Goal: Task Accomplishment & Management: Complete application form

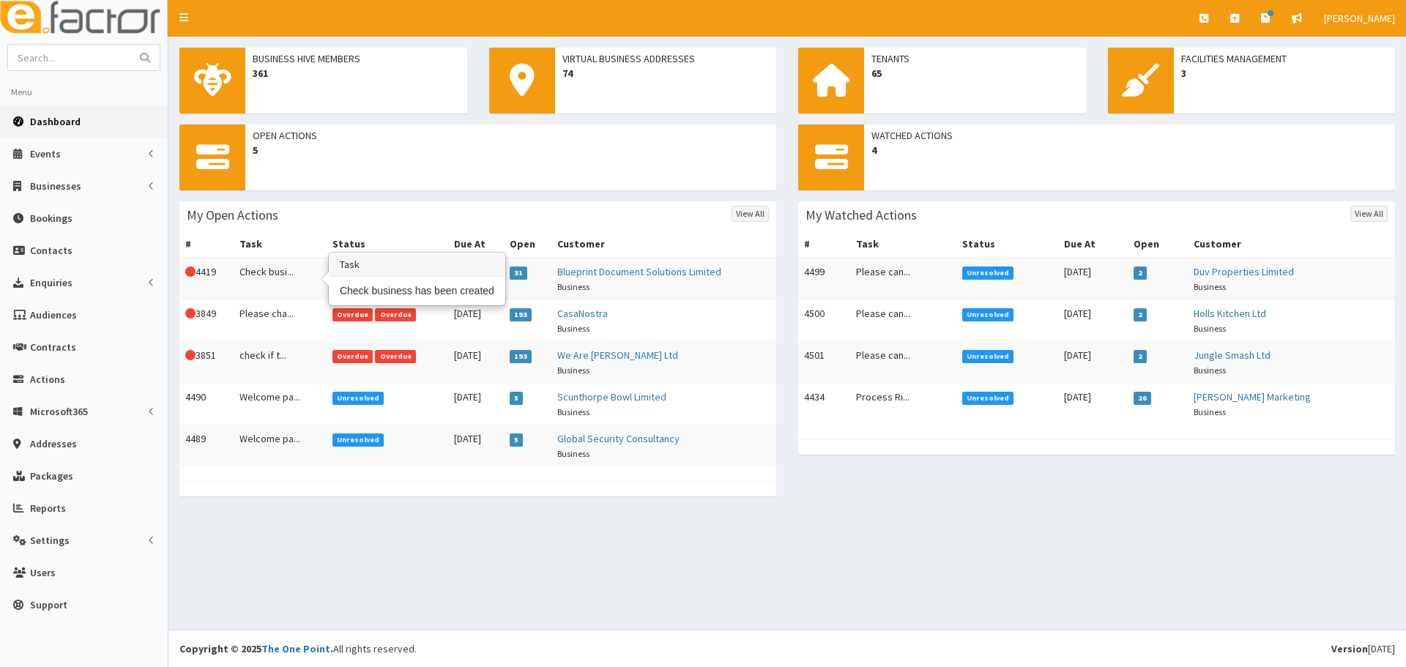
click at [289, 287] on td "Check busi..." at bounding box center [280, 279] width 93 height 42
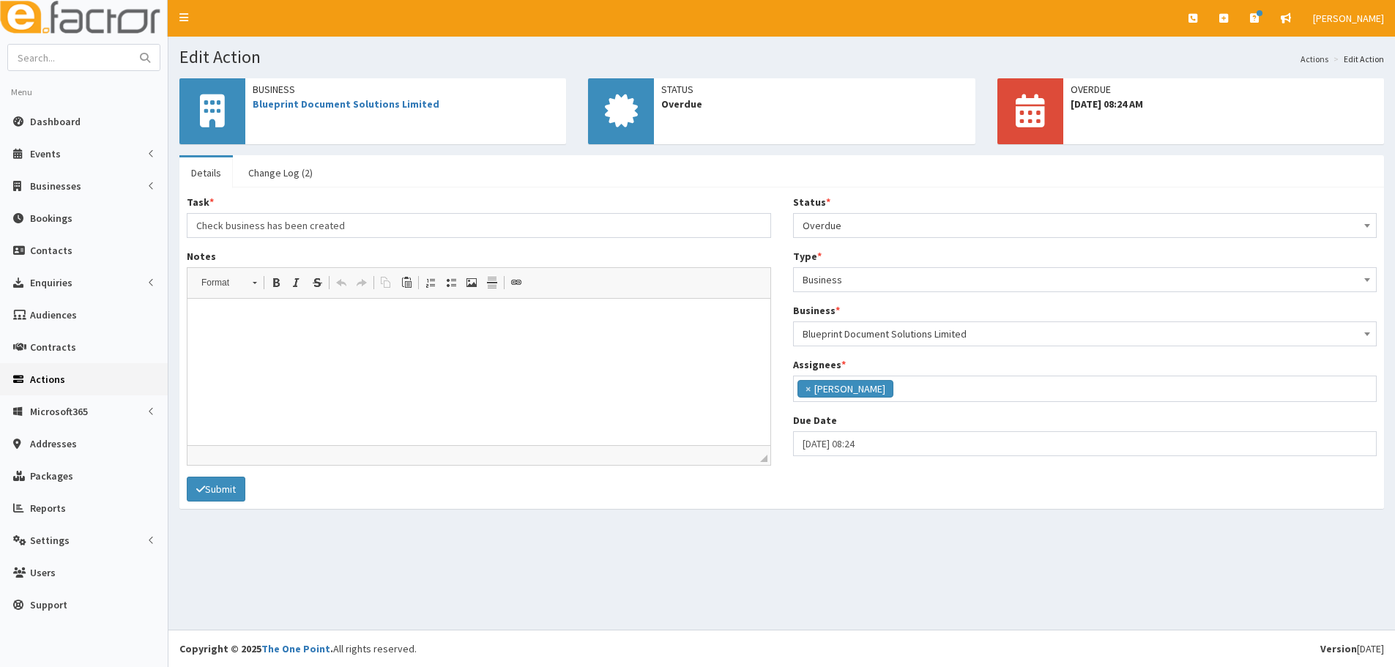
scroll to position [121, 0]
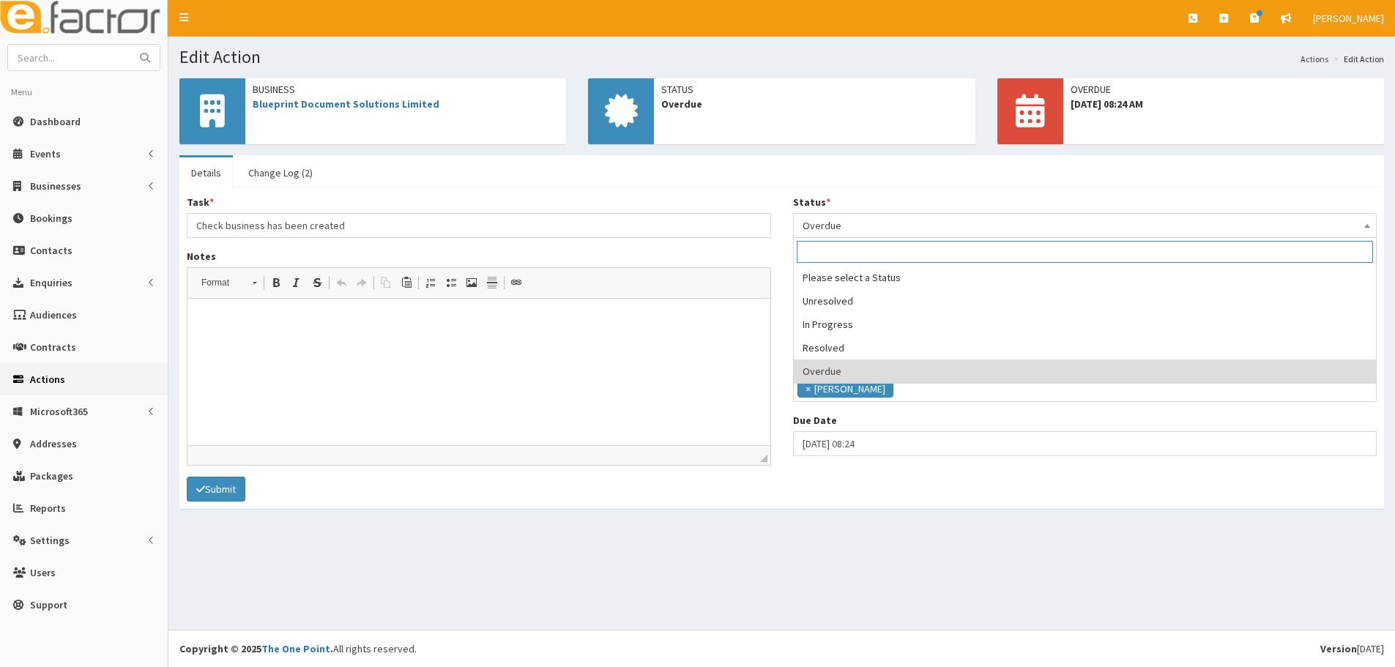
click at [867, 231] on span "Overdue" at bounding box center [1085, 225] width 565 height 21
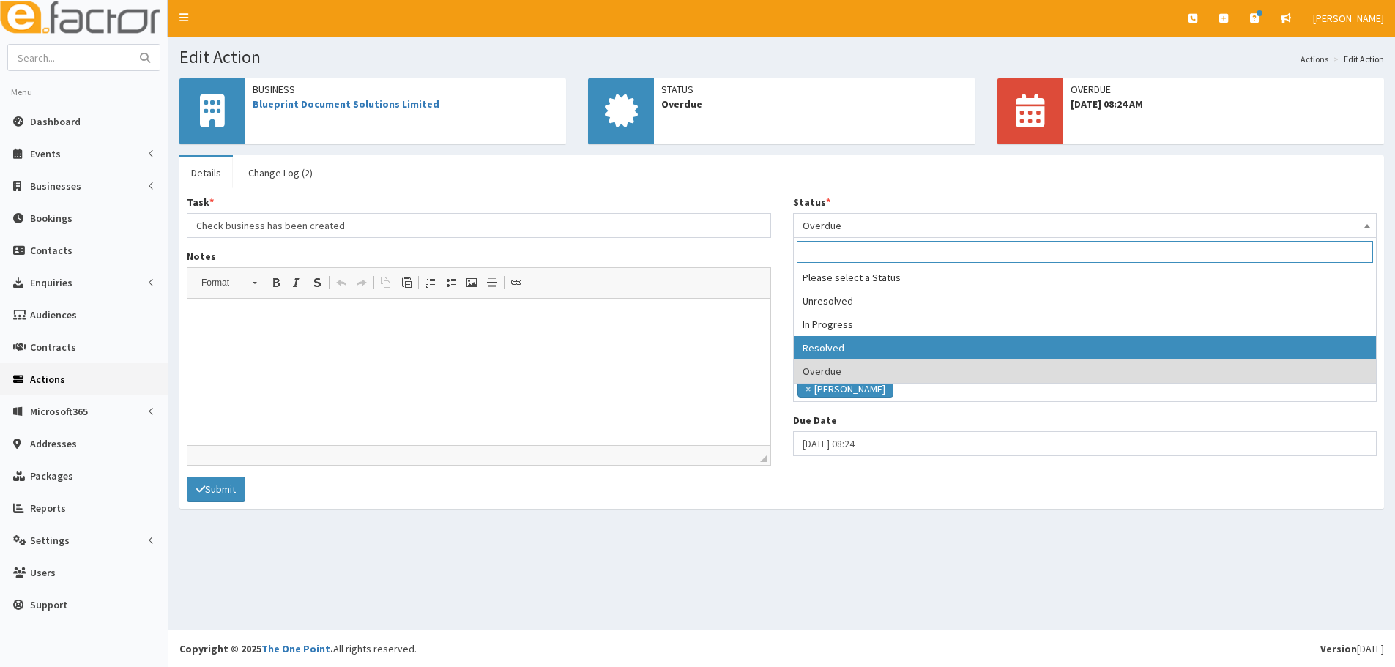
select select "3"
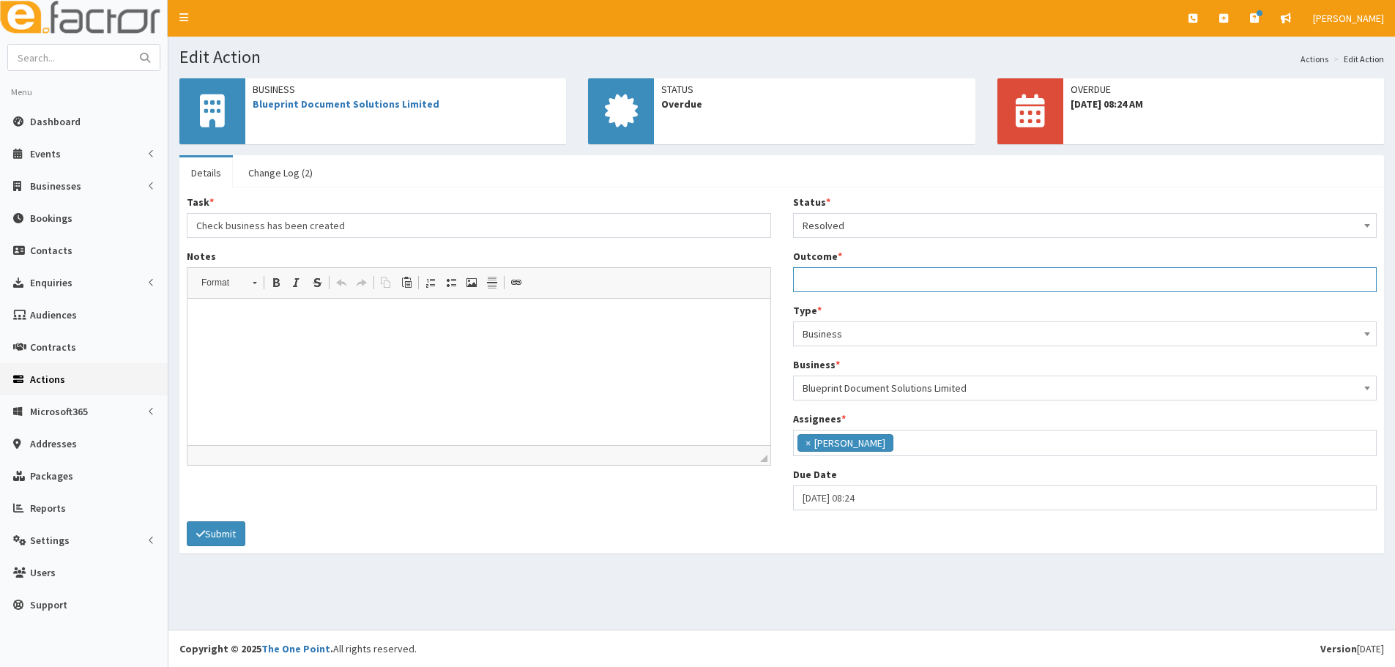
click at [851, 279] on input "Outcome *" at bounding box center [1085, 279] width 585 height 25
type input "done"
click at [223, 540] on button "Submit" at bounding box center [216, 534] width 59 height 25
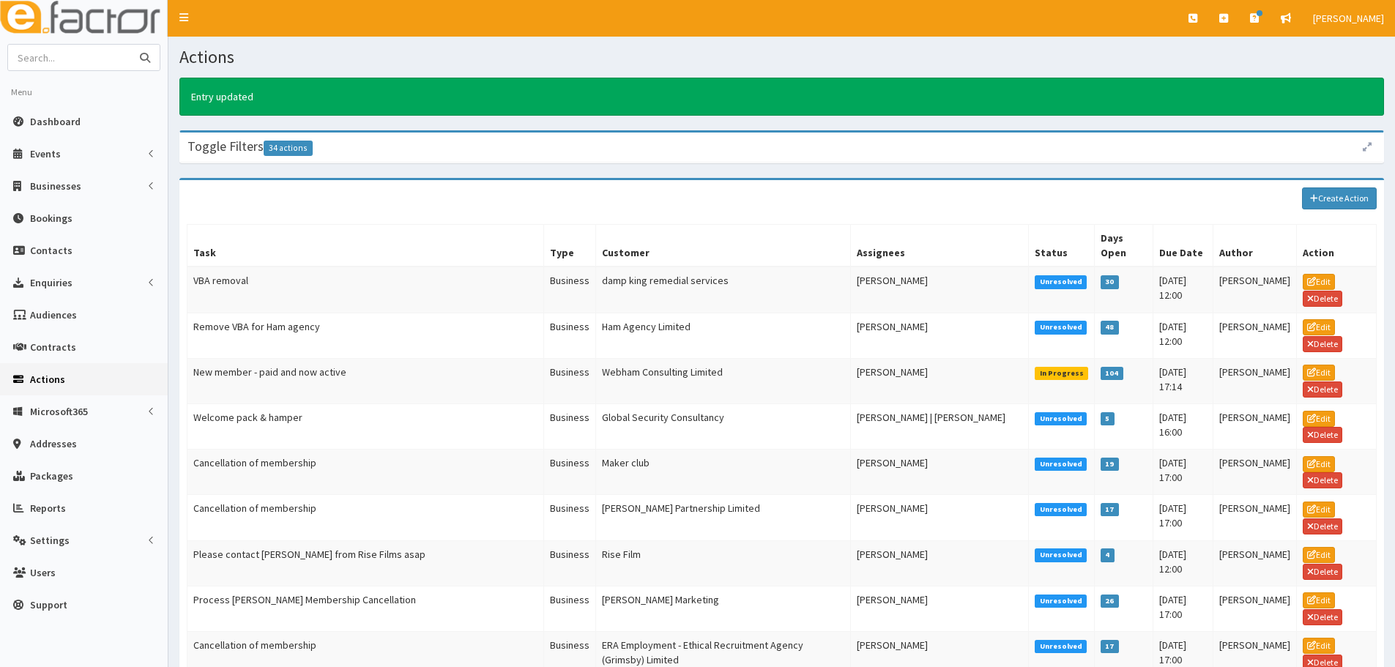
click at [83, 56] on input "text" at bounding box center [69, 58] width 123 height 26
type input "rf living"
click at [130, 45] on button "submit" at bounding box center [144, 58] width 29 height 26
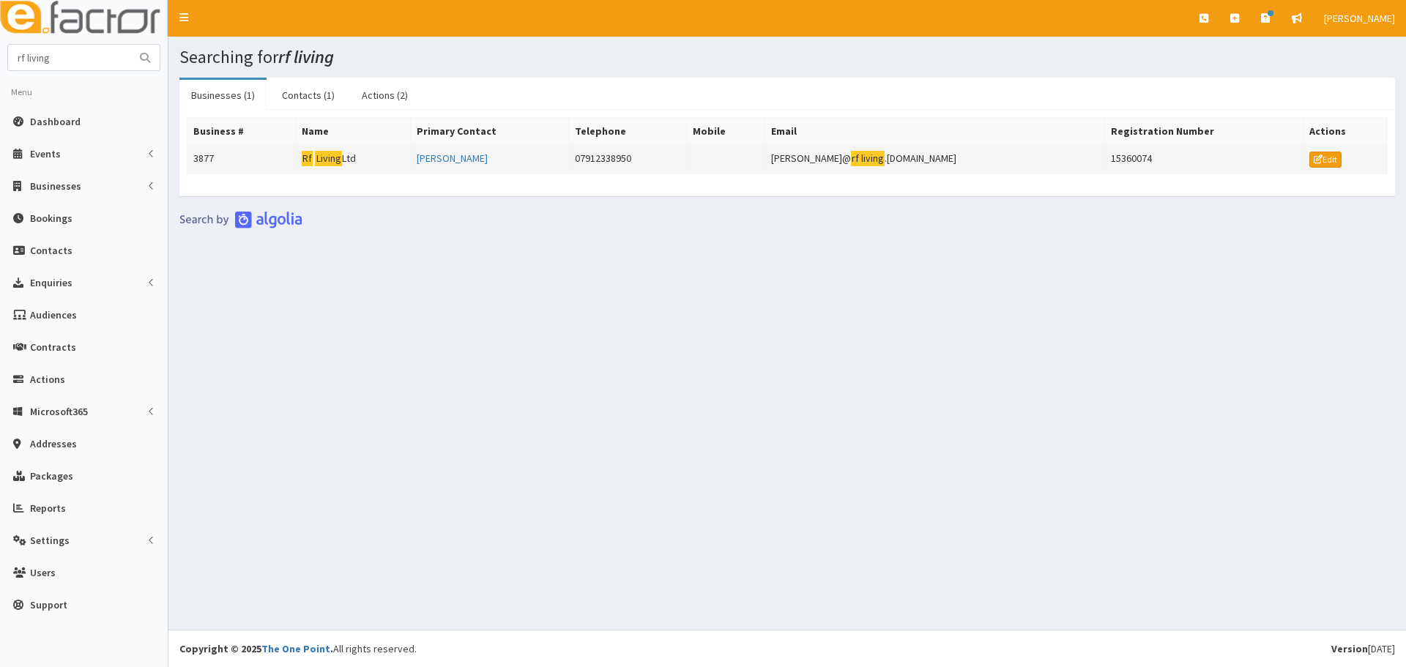
click at [330, 167] on td "Rf Living Ltd" at bounding box center [352, 159] width 115 height 29
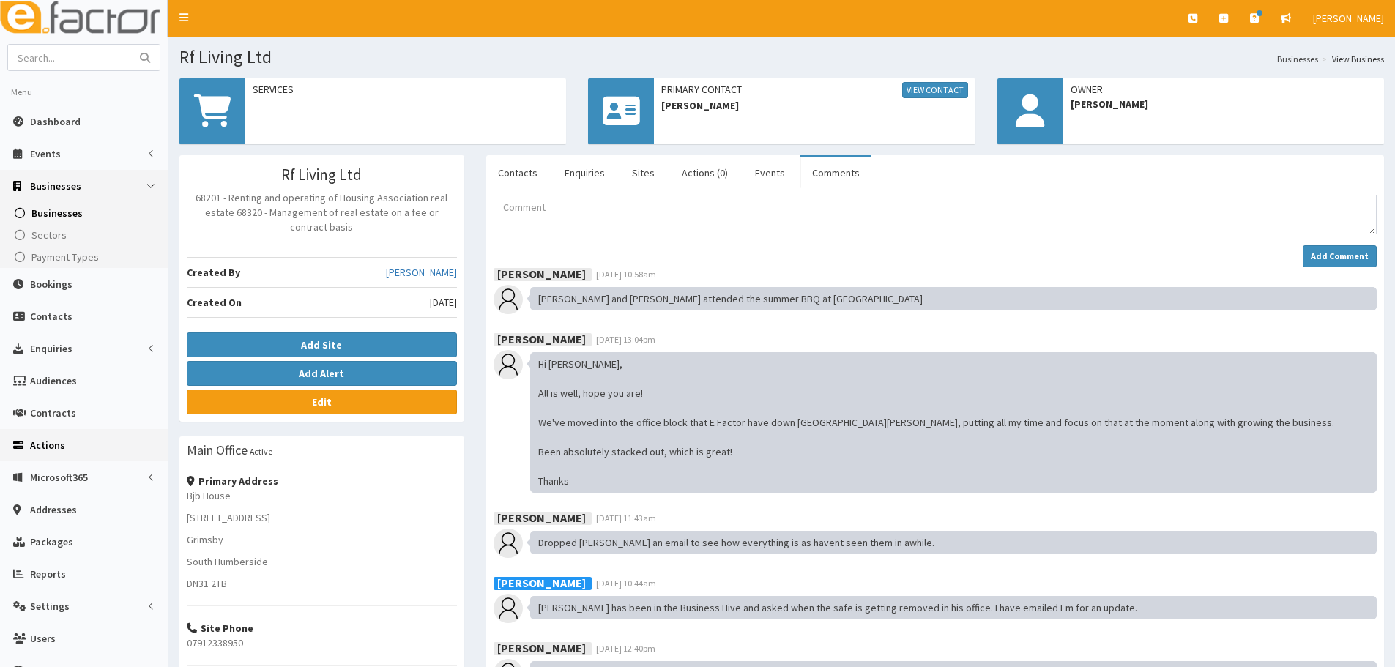
click at [68, 453] on link "Actions" at bounding box center [84, 445] width 168 height 32
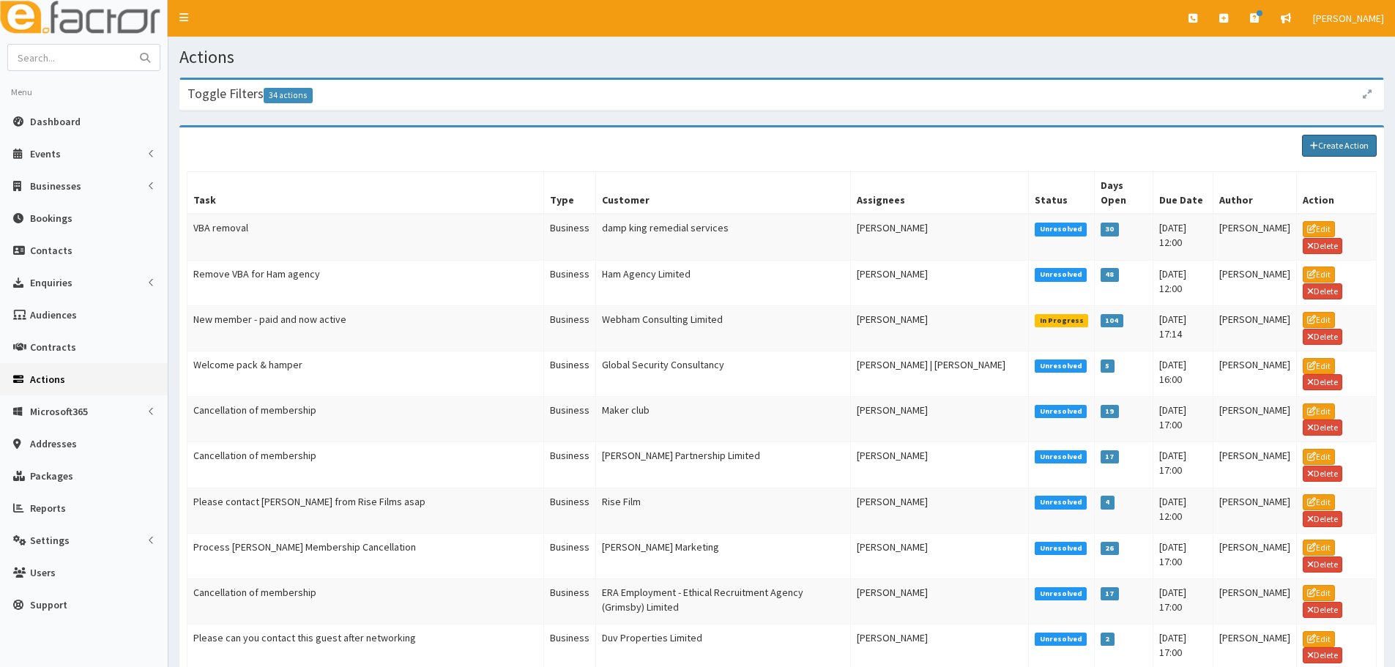
click at [1338, 145] on link "Create Action" at bounding box center [1339, 146] width 75 height 22
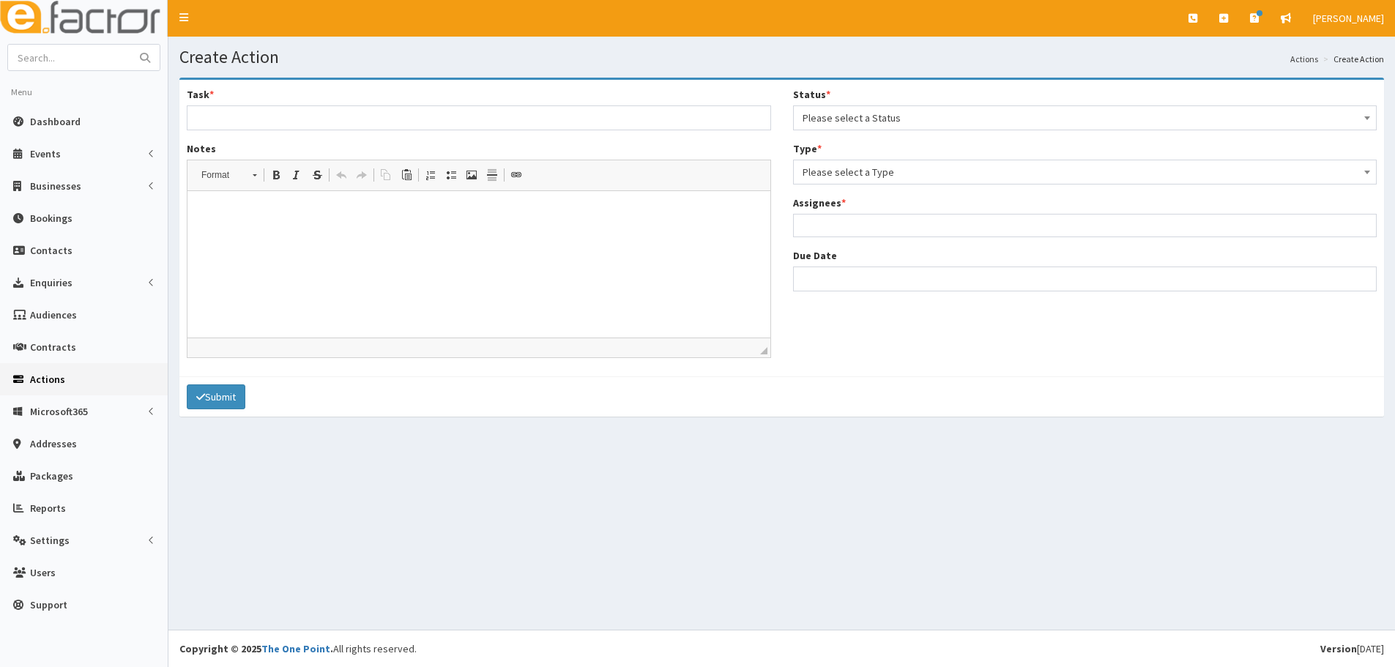
select select
click at [285, 120] on input "Task *" at bounding box center [479, 117] width 585 height 25
drag, startPoint x: 231, startPoint y: 111, endPoint x: 127, endPoint y: 103, distance: 104.3
click at [127, 103] on div "E Toggle navigation Quick Create Create Business Create Booking Create Contact" at bounding box center [697, 333] width 1395 height 667
type input "Please can you contact [PERSON_NAME] about any upcoming grants"
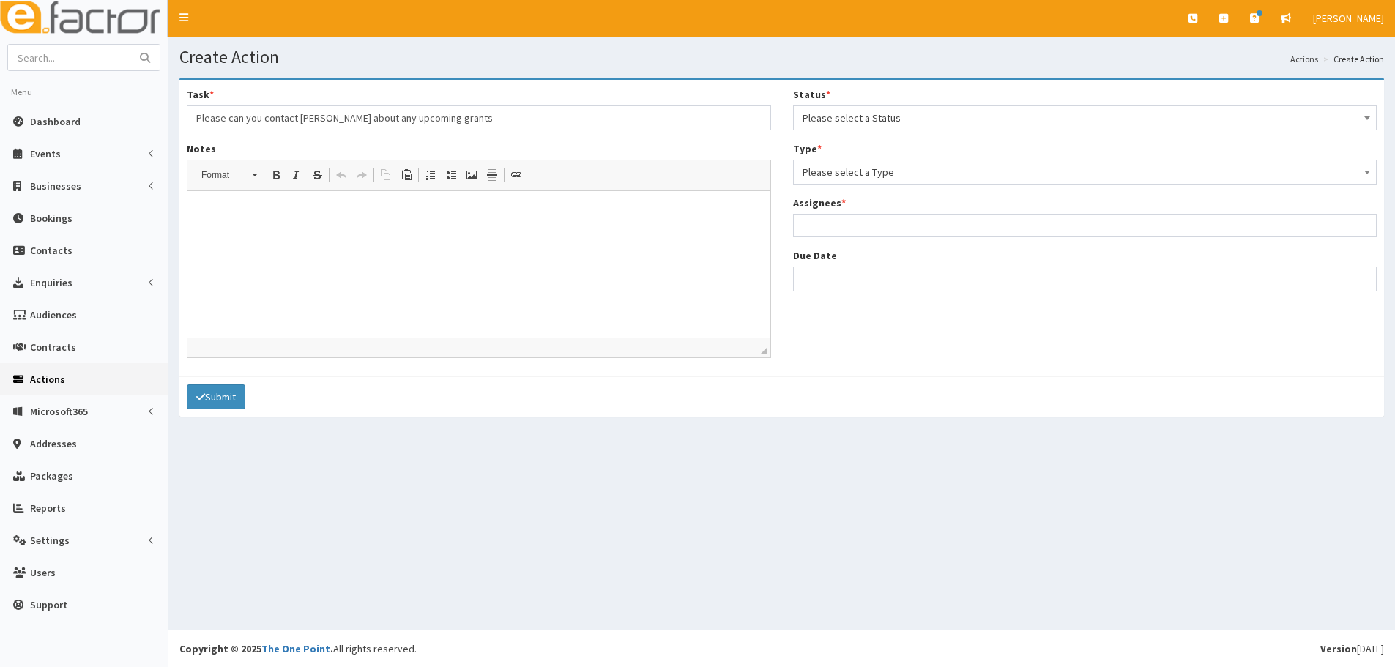
click at [341, 236] on html at bounding box center [479, 213] width 583 height 45
drag, startPoint x: 570, startPoint y: 213, endPoint x: 553, endPoint y: 212, distance: 16.9
click at [553, 212] on p "[PERSON_NAME] has called and asked if it was possible to contact him regarding …" at bounding box center [479, 221] width 554 height 31
click at [569, 246] on html "[PERSON_NAME] has called and asked if it was possible to contact him regarding …" at bounding box center [479, 221] width 583 height 60
click at [842, 116] on span "Please select a Status" at bounding box center [1085, 118] width 565 height 21
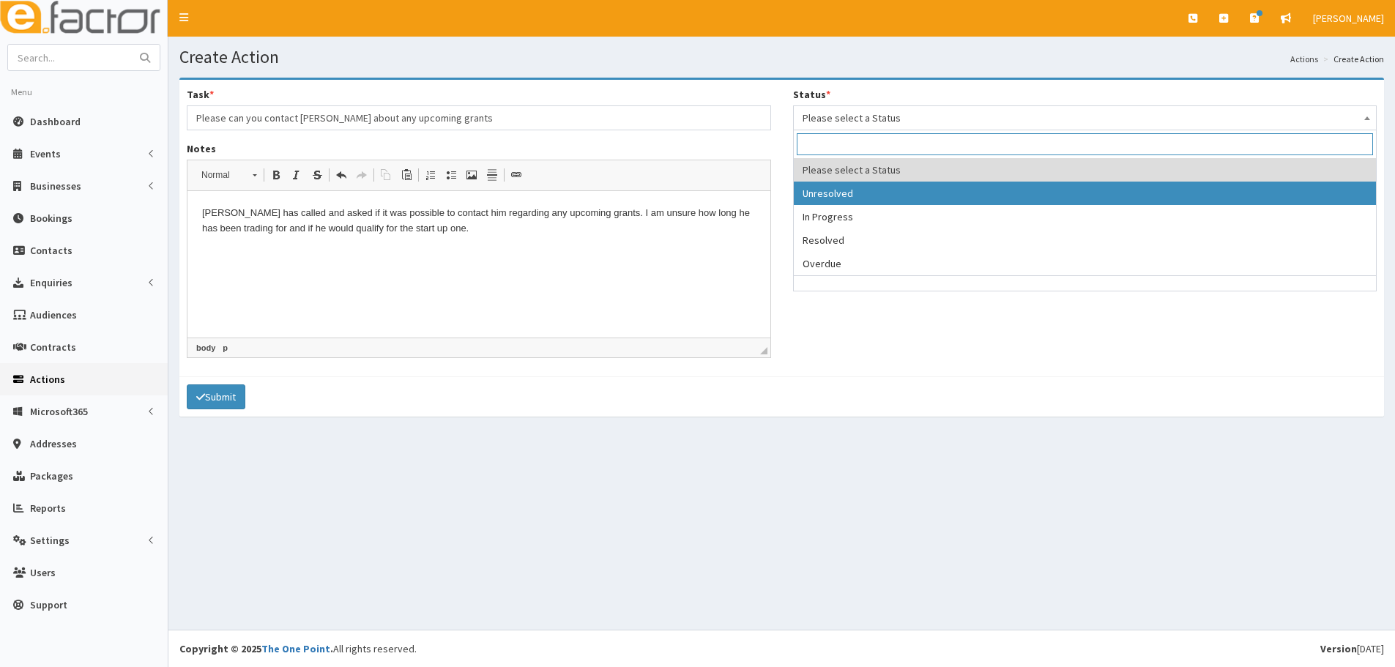
select select "1"
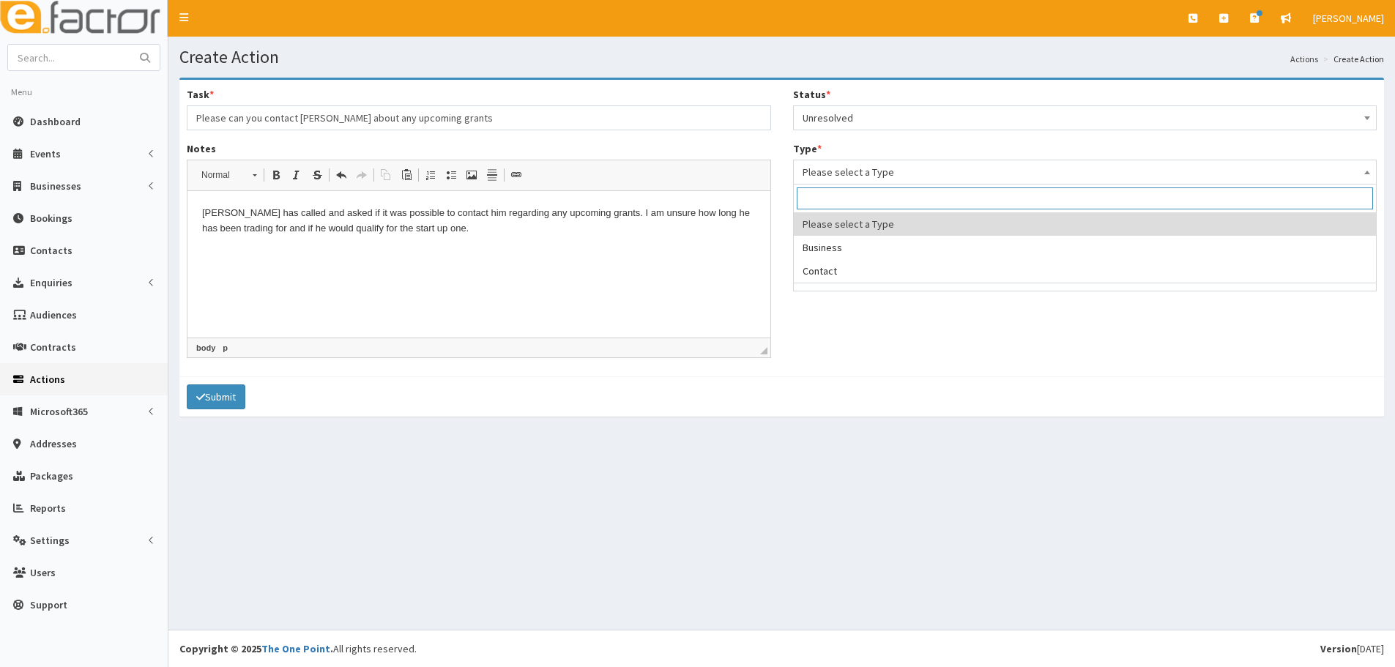
click at [844, 171] on span "Please select a Type" at bounding box center [1085, 172] width 565 height 21
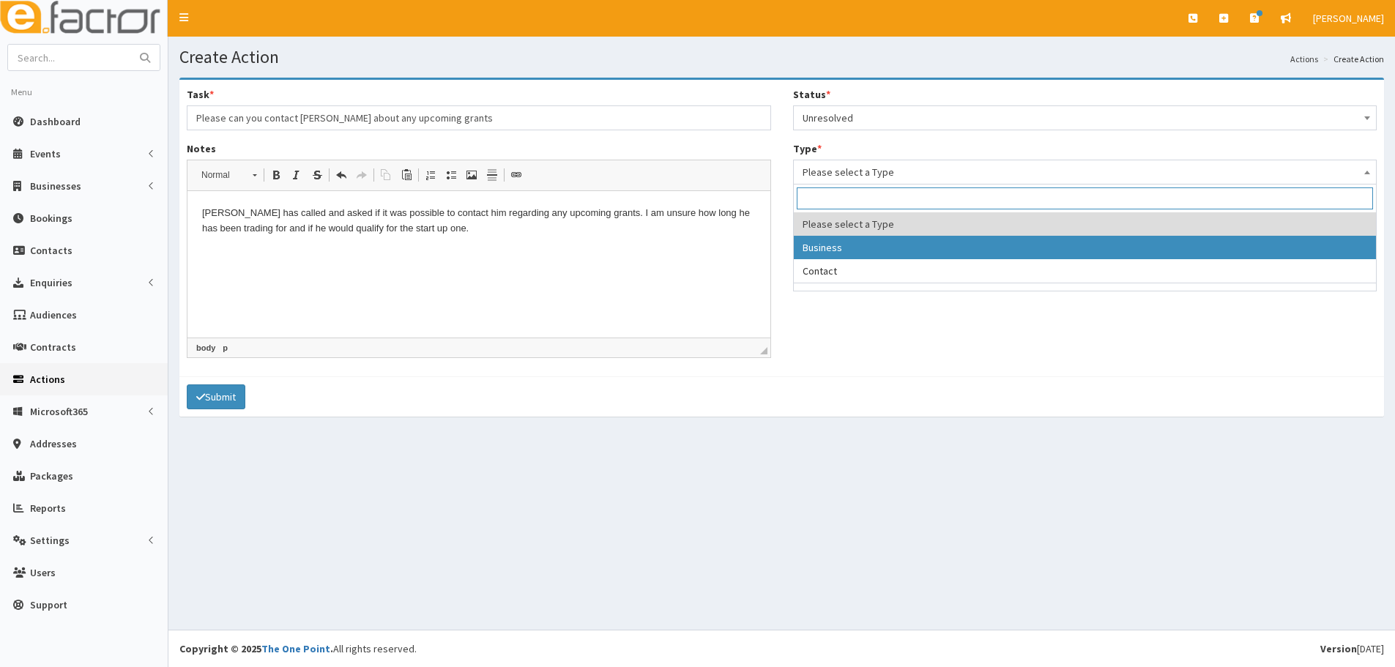
select select "business"
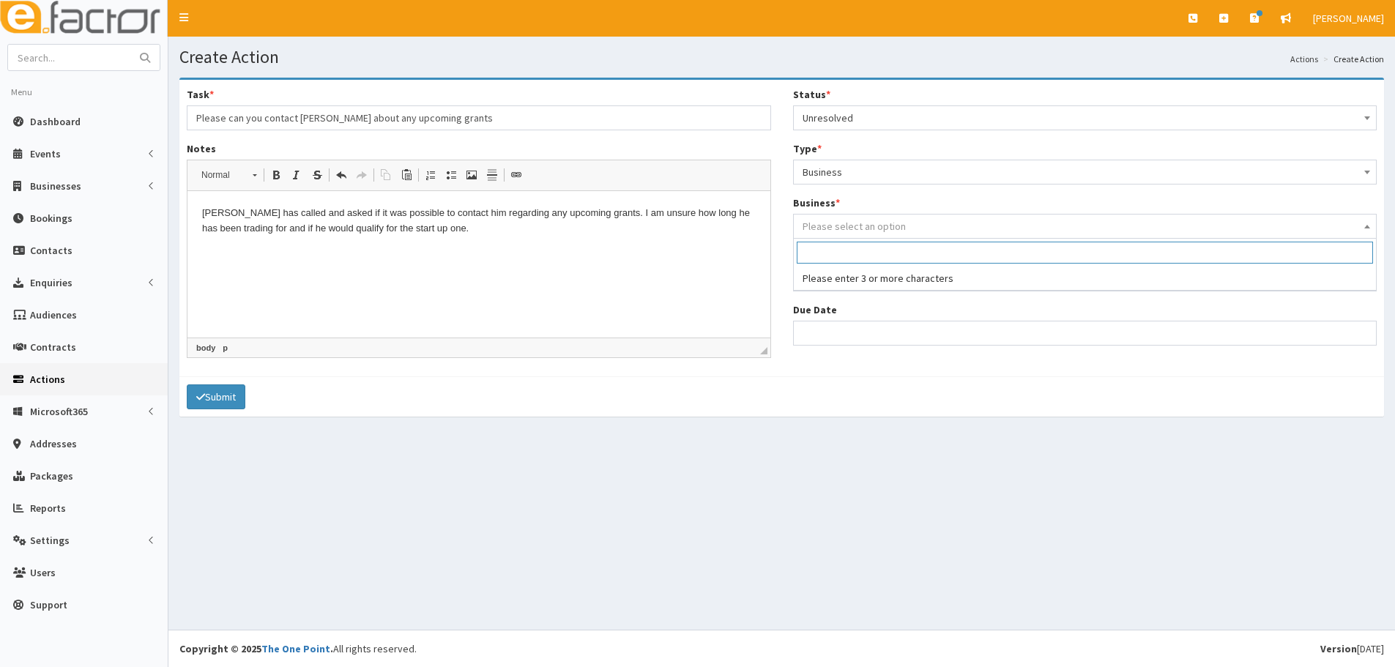
click at [831, 228] on span "Please select an option" at bounding box center [854, 226] width 103 height 13
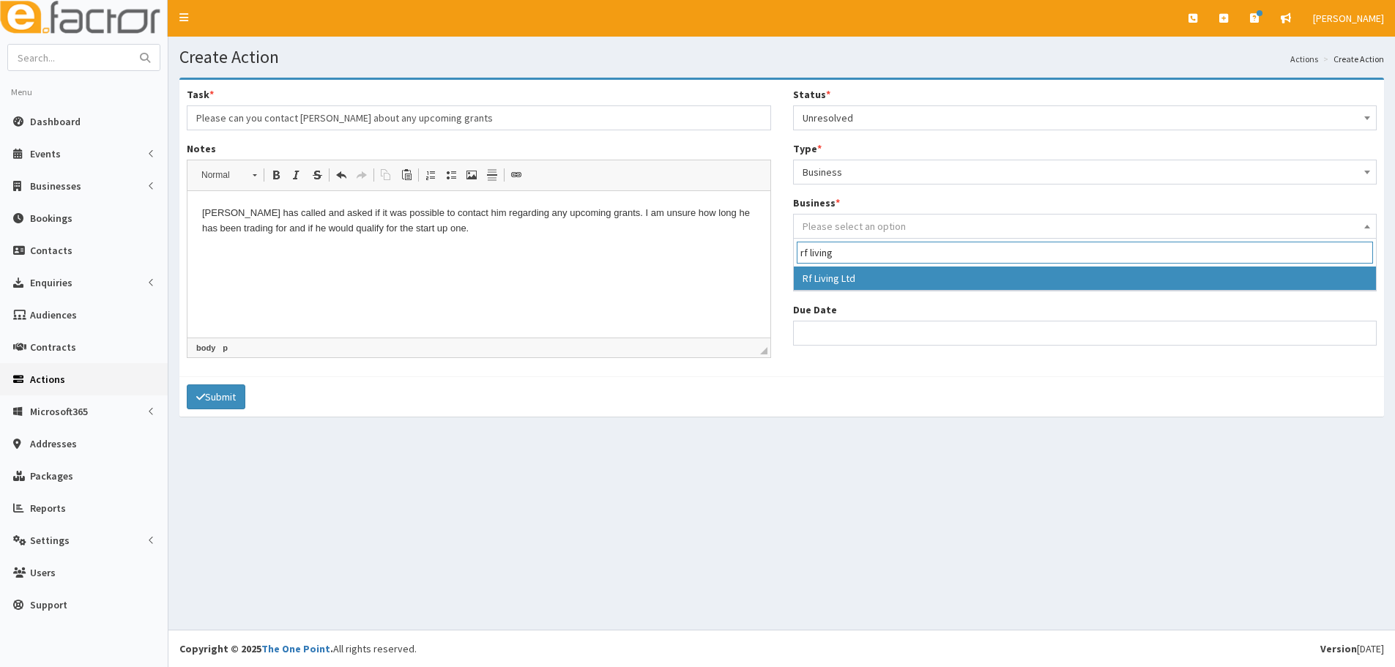
type input "rf living"
select select "3877"
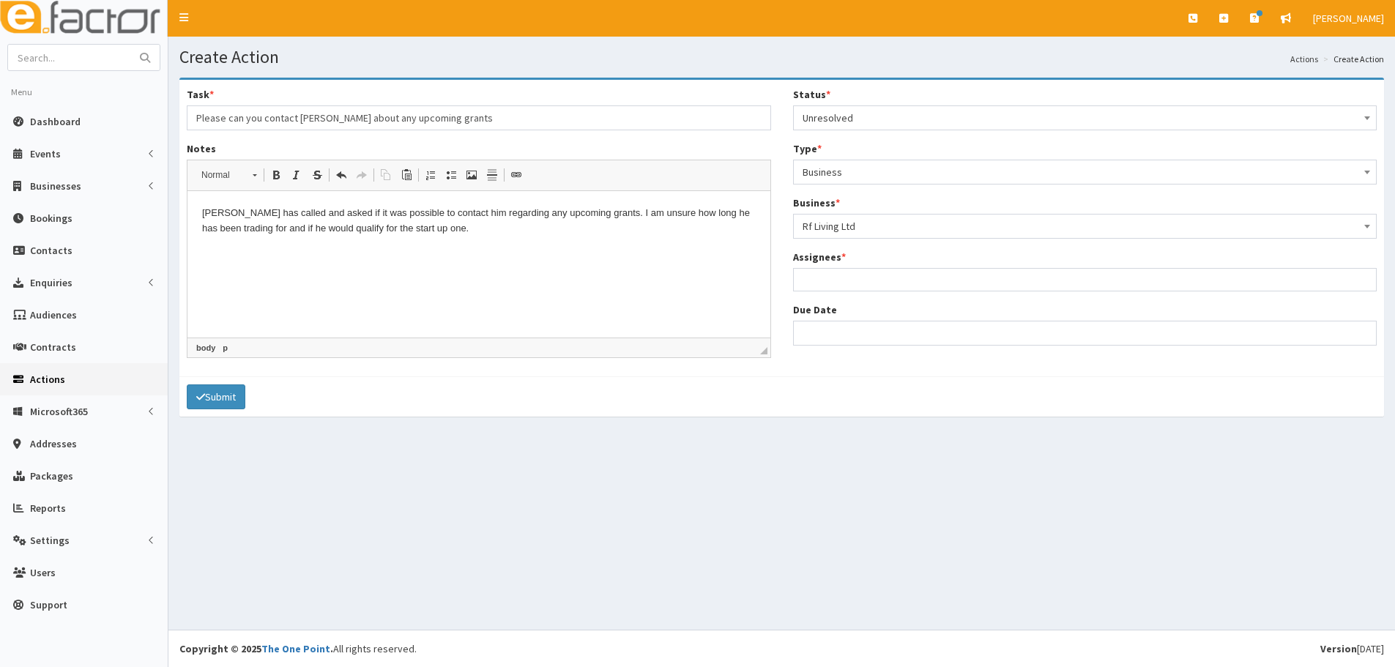
click at [420, 233] on p "Michael has called and asked if it was possible to contact him regarding any up…" at bounding box center [479, 221] width 554 height 31
drag, startPoint x: 460, startPoint y: 231, endPoint x: 601, endPoint y: 215, distance: 141.6
click at [601, 215] on p "Michael has called and asked if it was possible to contact him regarding any up…" at bounding box center [479, 221] width 554 height 31
click at [415, 251] on html "Michael has called and asked if it was possible to contact him regarding any up…" at bounding box center [479, 221] width 583 height 60
click at [423, 233] on p "Michael has called and asked if it was possible to contact him regarding any up…" at bounding box center [479, 221] width 554 height 31
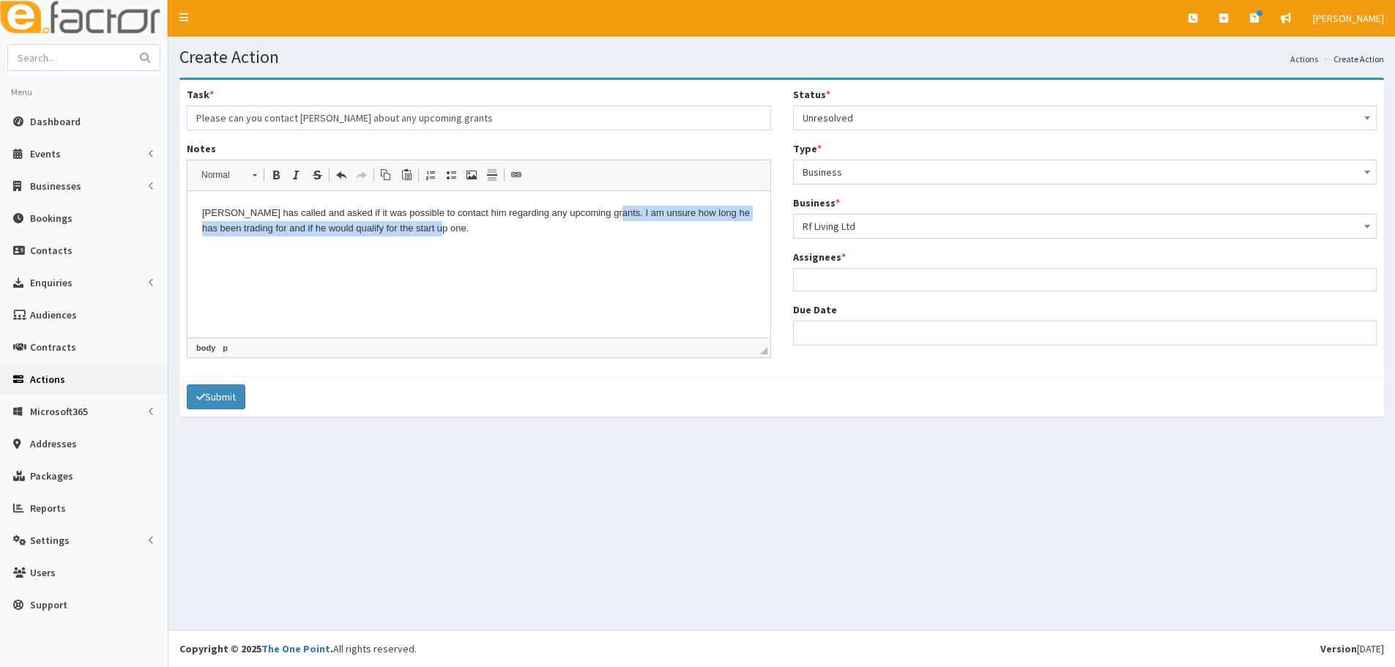
click at [434, 230] on p "Michael has called and asked if it was possible to contact him regarding any up…" at bounding box center [479, 221] width 554 height 31
click at [838, 277] on ul at bounding box center [1085, 278] width 583 height 18
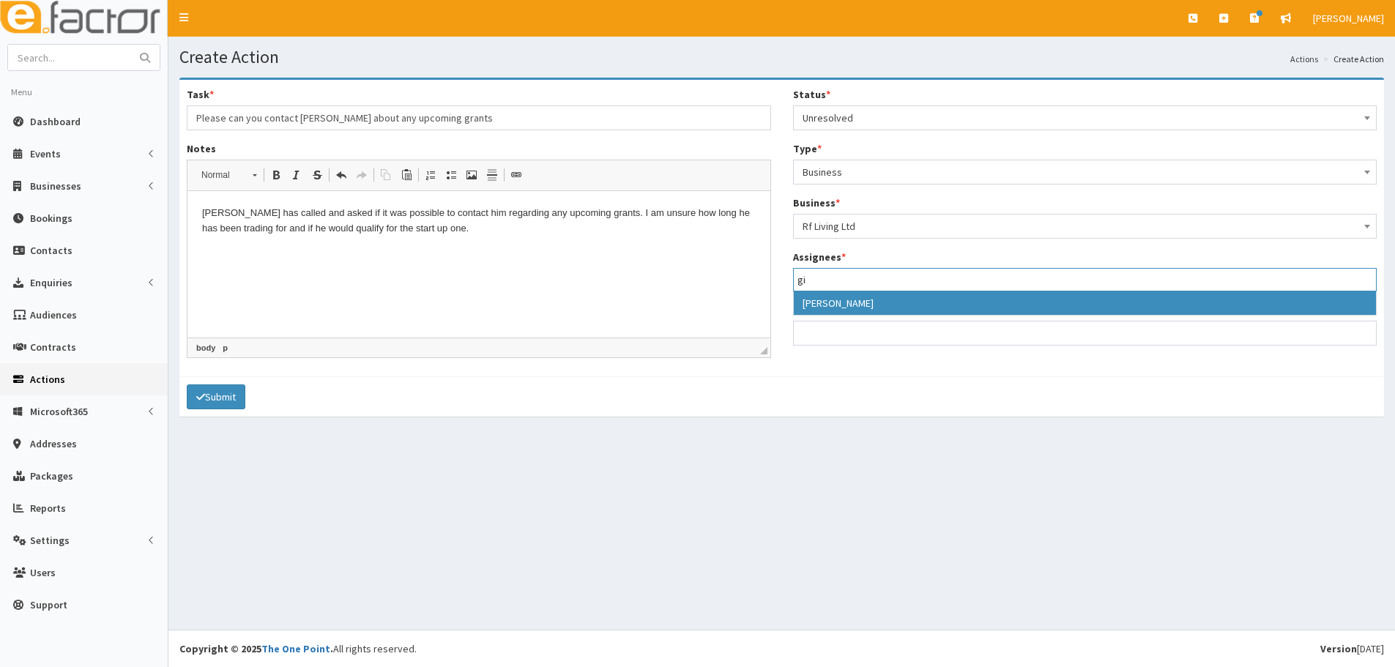
type input "gi"
select select "20"
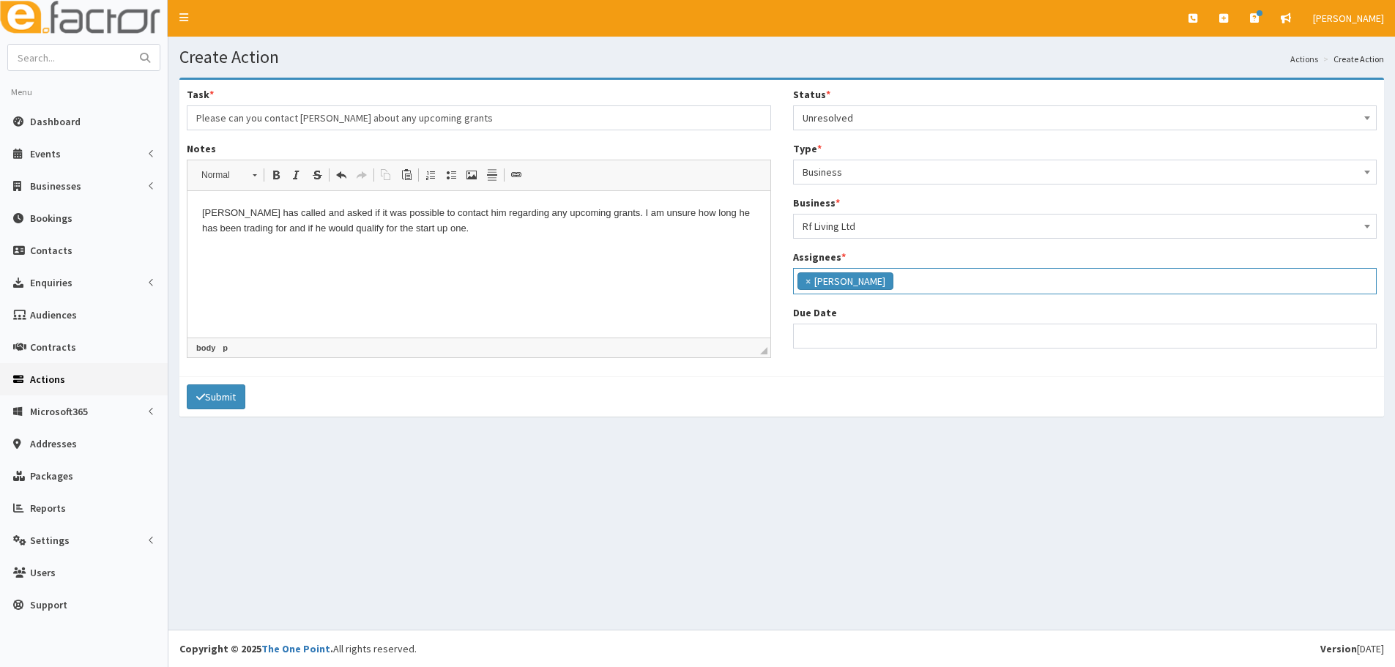
scroll to position [97, 0]
click at [873, 339] on input "Due Date" at bounding box center [1085, 336] width 585 height 25
select select "12"
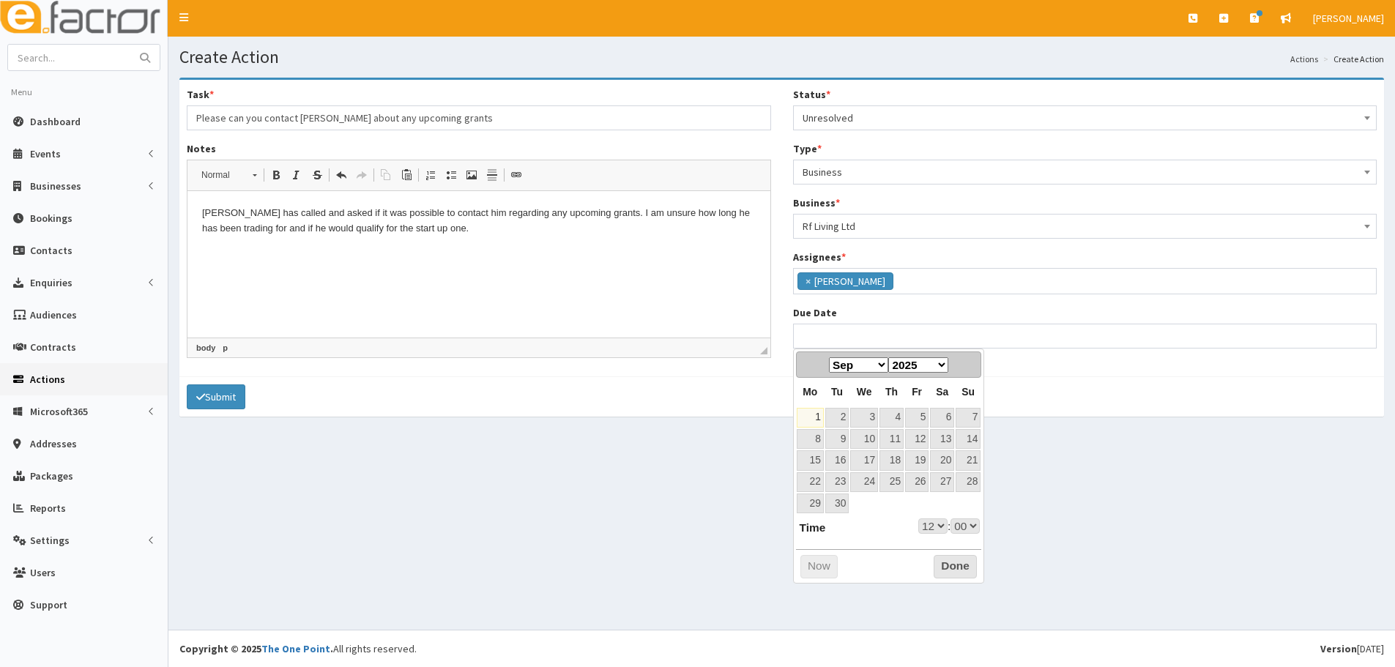
click at [825, 378] on div "Prev Next Jan Feb Mar Apr May Jun Jul Aug Sep Oct Nov Dec 2025 2026 2027 2028 2…" at bounding box center [889, 365] width 186 height 26
click at [876, 415] on link "3" at bounding box center [864, 418] width 28 height 20
type input "03-09-2025 12:00"
select select "12"
click at [930, 526] on select "00 01 02 03 04 05 06 07 08 09 10 11 12 13 14 15 16 17 18 19 20 21 22 23" at bounding box center [933, 526] width 29 height 15
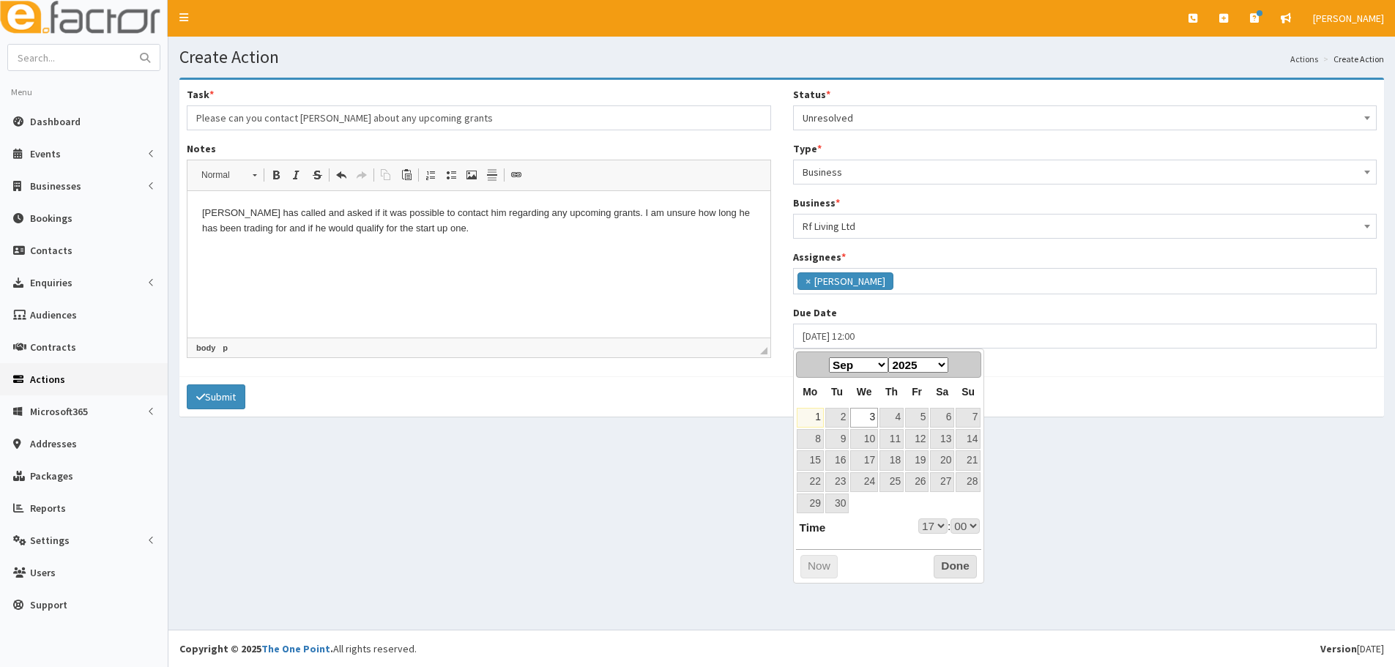
type input "03-09-2025 17:00"
select select "17"
click at [939, 576] on button "Done" at bounding box center [955, 566] width 43 height 23
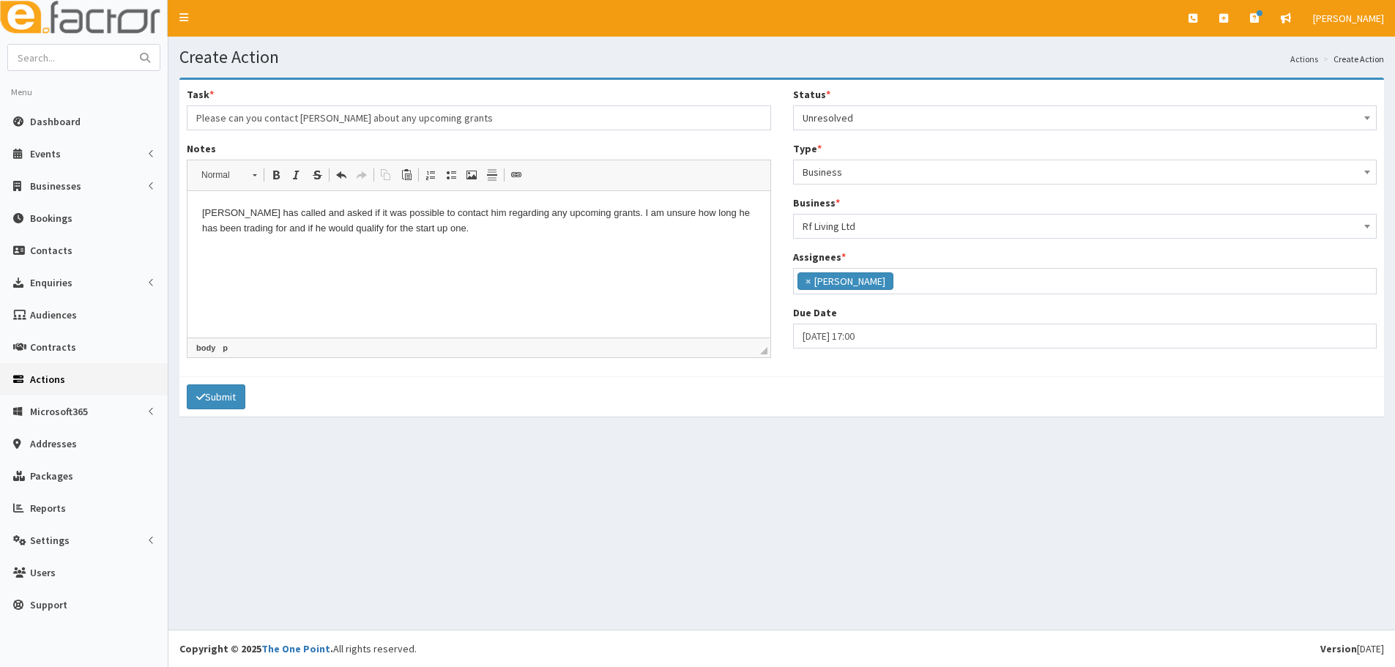
click at [292, 251] on html "Michael has called and asked if it was possible to contact him regarding any up…" at bounding box center [479, 221] width 583 height 60
click at [289, 251] on html "Michael has called and asked if it was possible to contact him regarding any up…" at bounding box center [479, 221] width 583 height 60
click at [519, 251] on html "Michael has called and asked if it was possible to contact him regarding any up…" at bounding box center [479, 221] width 583 height 60
click at [418, 242] on html "Michael has called and asked if it was possible to contact him regarding any up…" at bounding box center [479, 221] width 583 height 60
click at [453, 235] on p "Michael has called and asked if it was possible to contact him regarding any up…" at bounding box center [479, 221] width 554 height 31
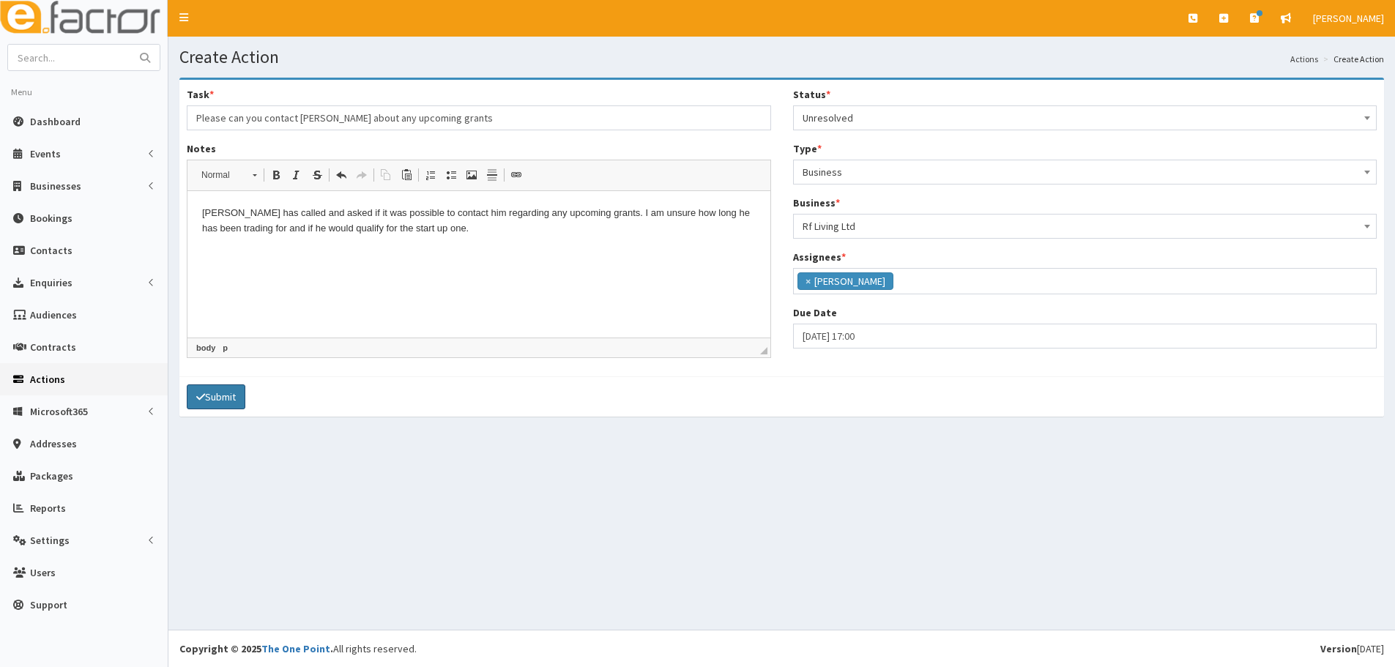
click at [219, 395] on button "Submit" at bounding box center [216, 397] width 59 height 25
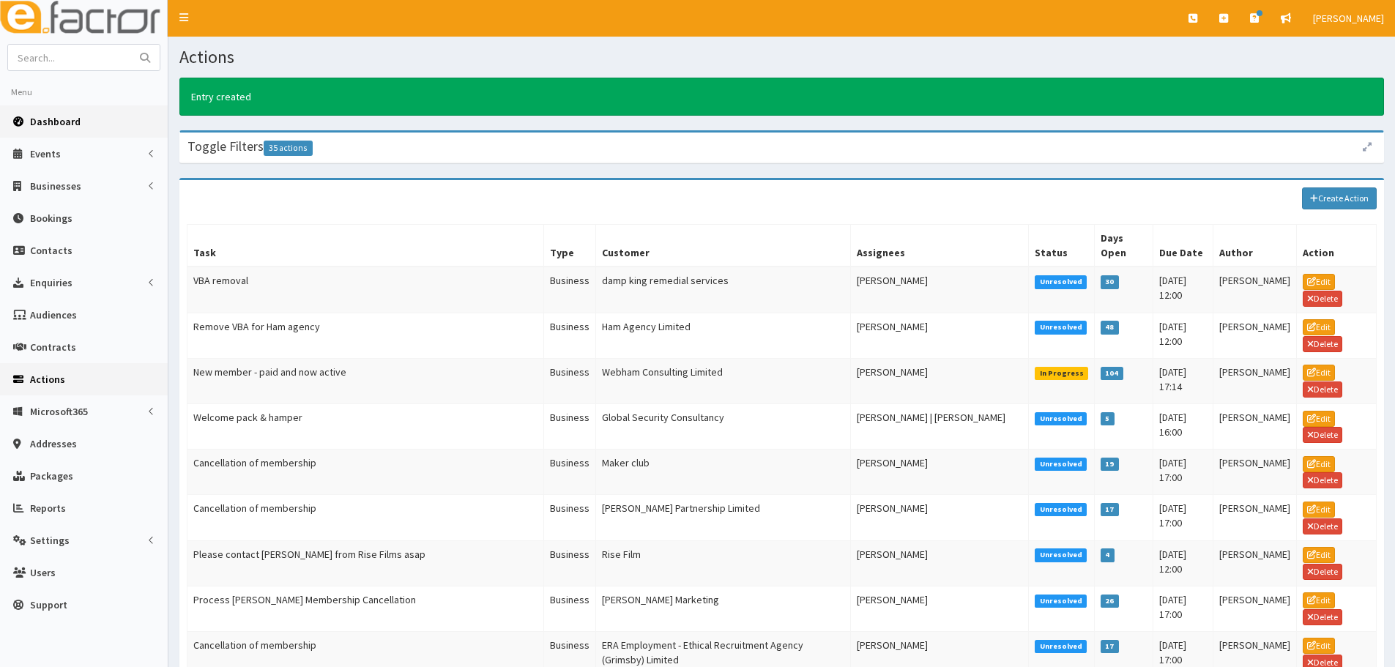
click at [62, 119] on span "Dashboard" at bounding box center [55, 121] width 51 height 13
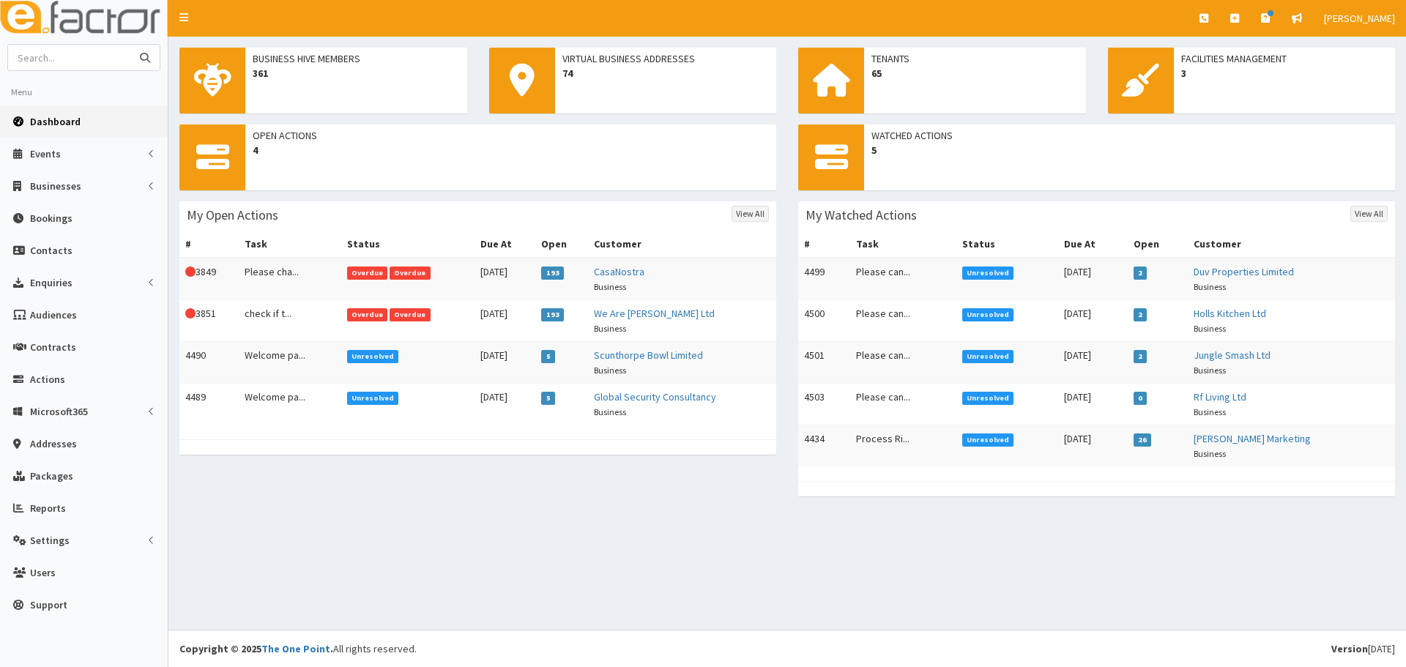
click at [69, 52] on input "text" at bounding box center [69, 58] width 123 height 26
type input "[PERSON_NAME]"
click at [130, 45] on button "submit" at bounding box center [144, 58] width 29 height 26
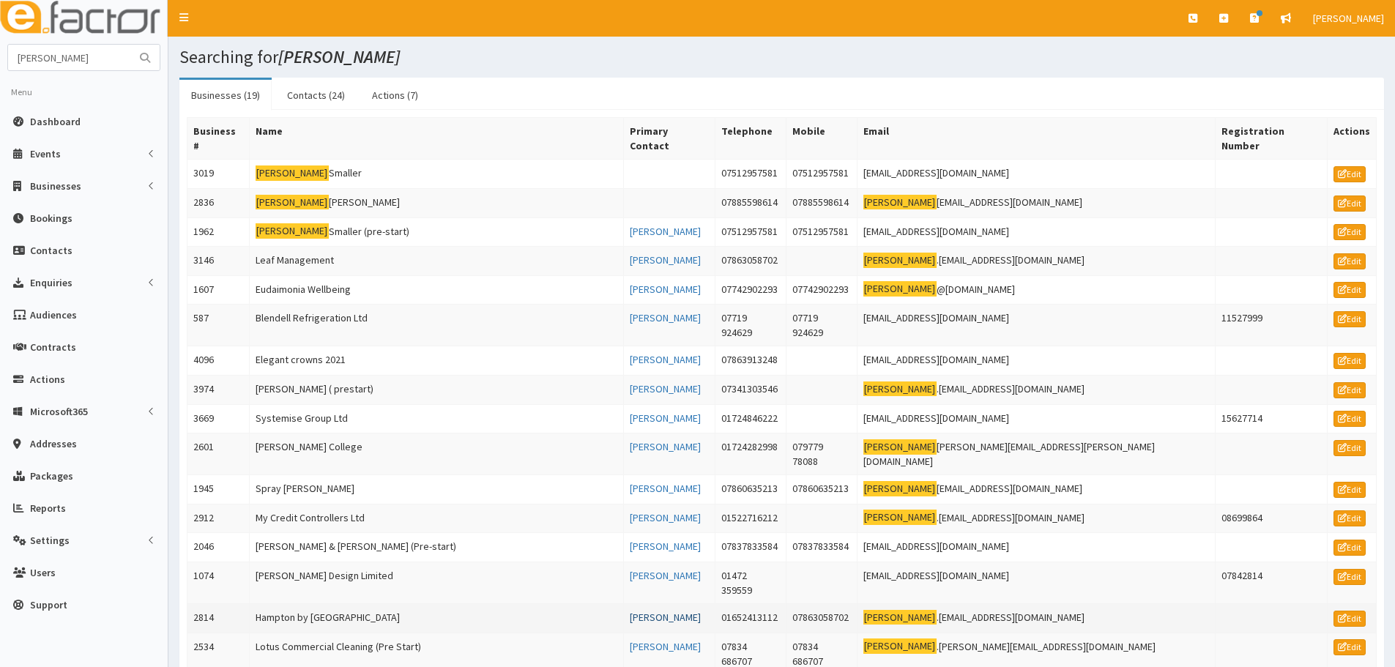
click at [681, 611] on link "[PERSON_NAME]" at bounding box center [665, 617] width 71 height 13
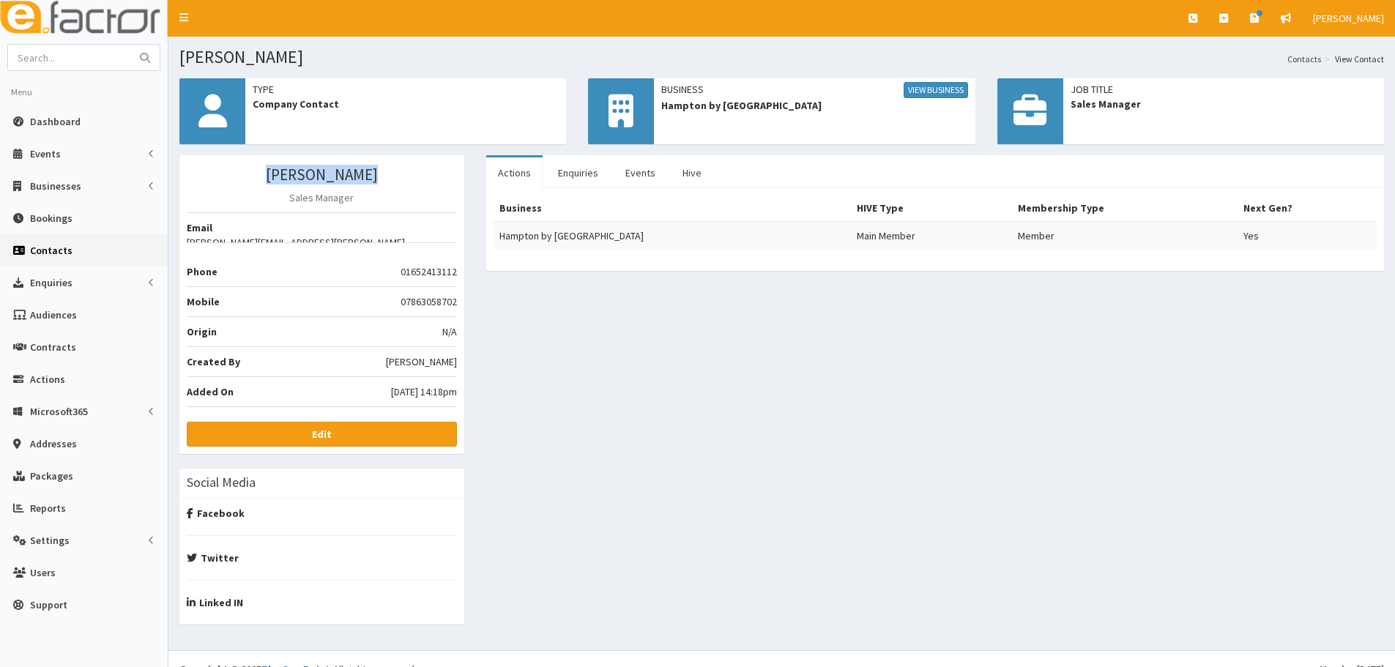
drag, startPoint x: 382, startPoint y: 174, endPoint x: 271, endPoint y: 177, distance: 111.4
click at [271, 177] on h3 "[PERSON_NAME]" at bounding box center [322, 174] width 270 height 17
drag, startPoint x: 319, startPoint y: 229, endPoint x: 458, endPoint y: 224, distance: 139.3
click at [458, 224] on div "Samantha Cook Sales Manager Email Samantha.cook@hilton.com Phone 01652413112 Mo…" at bounding box center [321, 304] width 285 height 299
drag, startPoint x: 394, startPoint y: 165, endPoint x: 245, endPoint y: 165, distance: 149.4
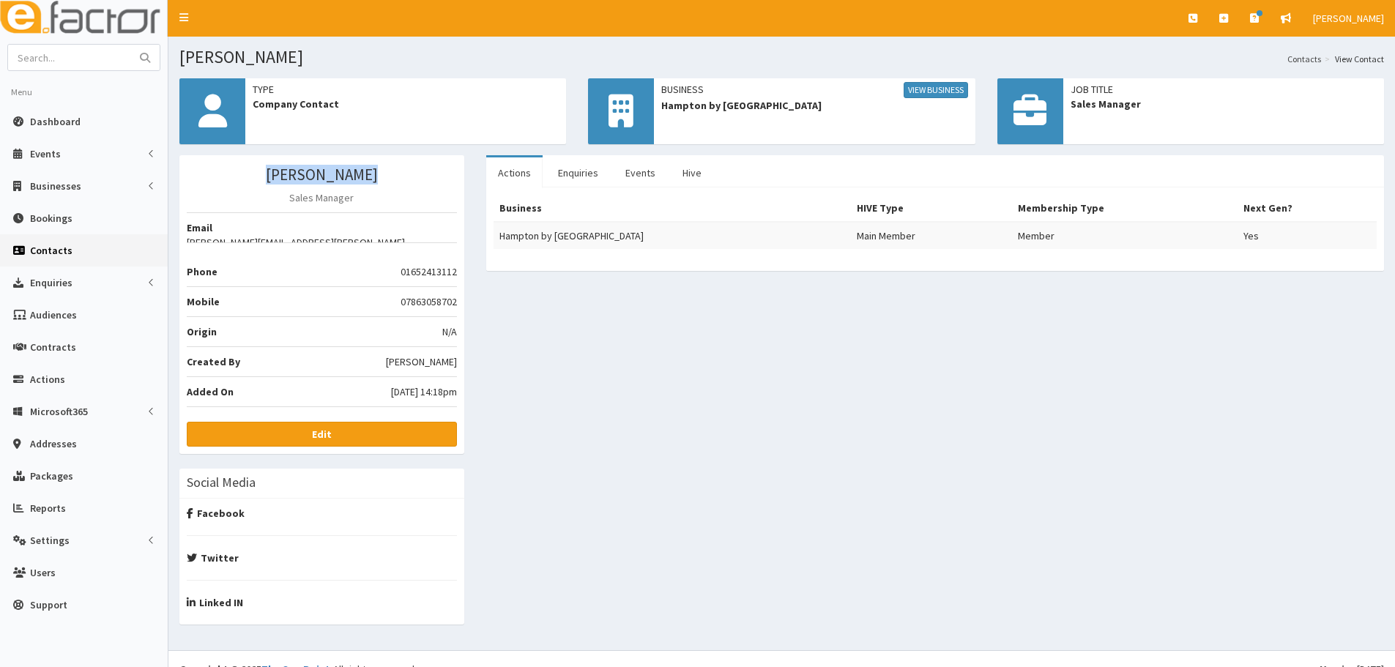
click at [245, 165] on div "Samantha Cook Sales Manager Email Samantha.cook@hilton.com Phone 01652413112 Mo…" at bounding box center [321, 304] width 285 height 299
click at [919, 93] on link "View Business" at bounding box center [936, 90] width 64 height 16
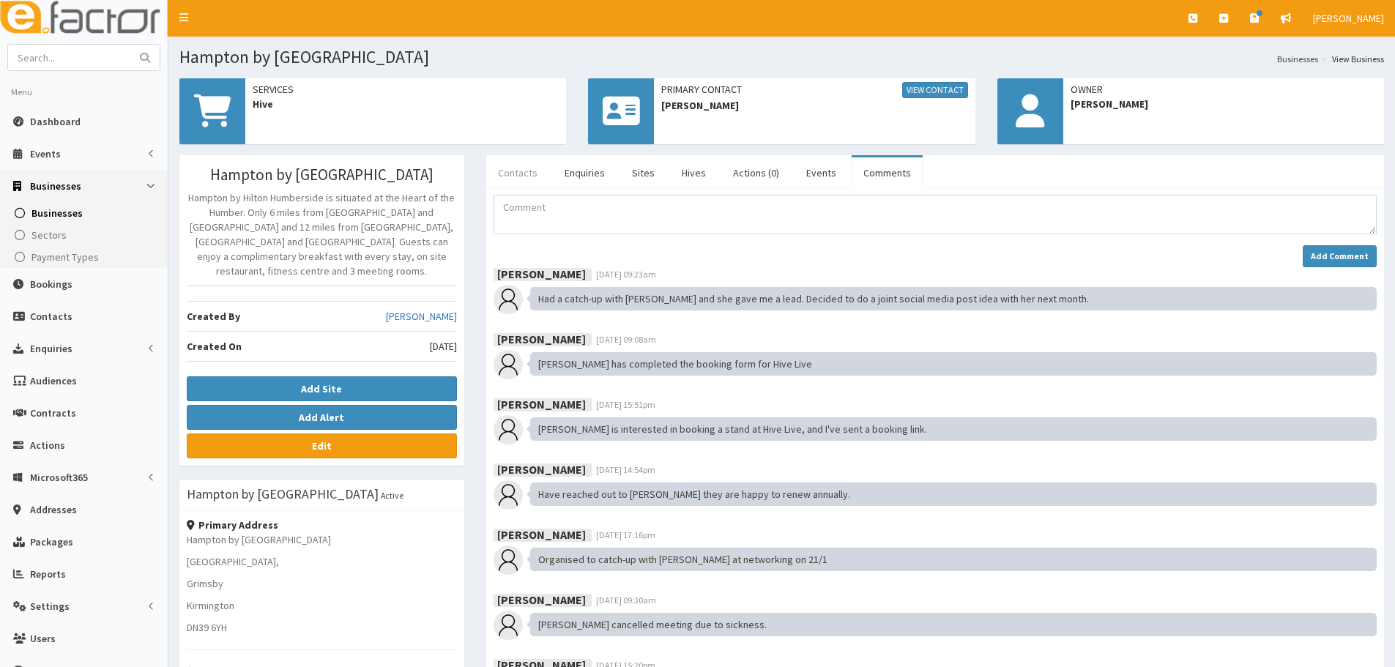
click at [522, 188] on link "Contacts" at bounding box center [517, 172] width 63 height 31
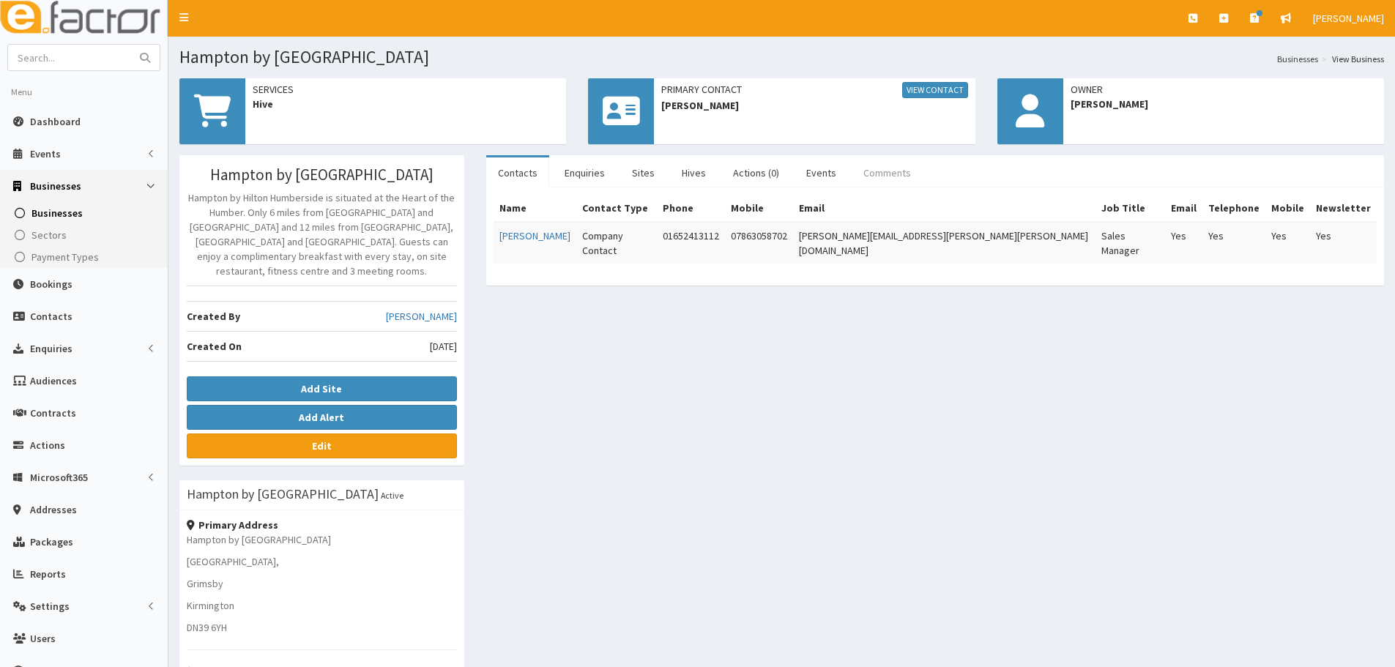
click at [897, 176] on link "Comments" at bounding box center [887, 172] width 71 height 31
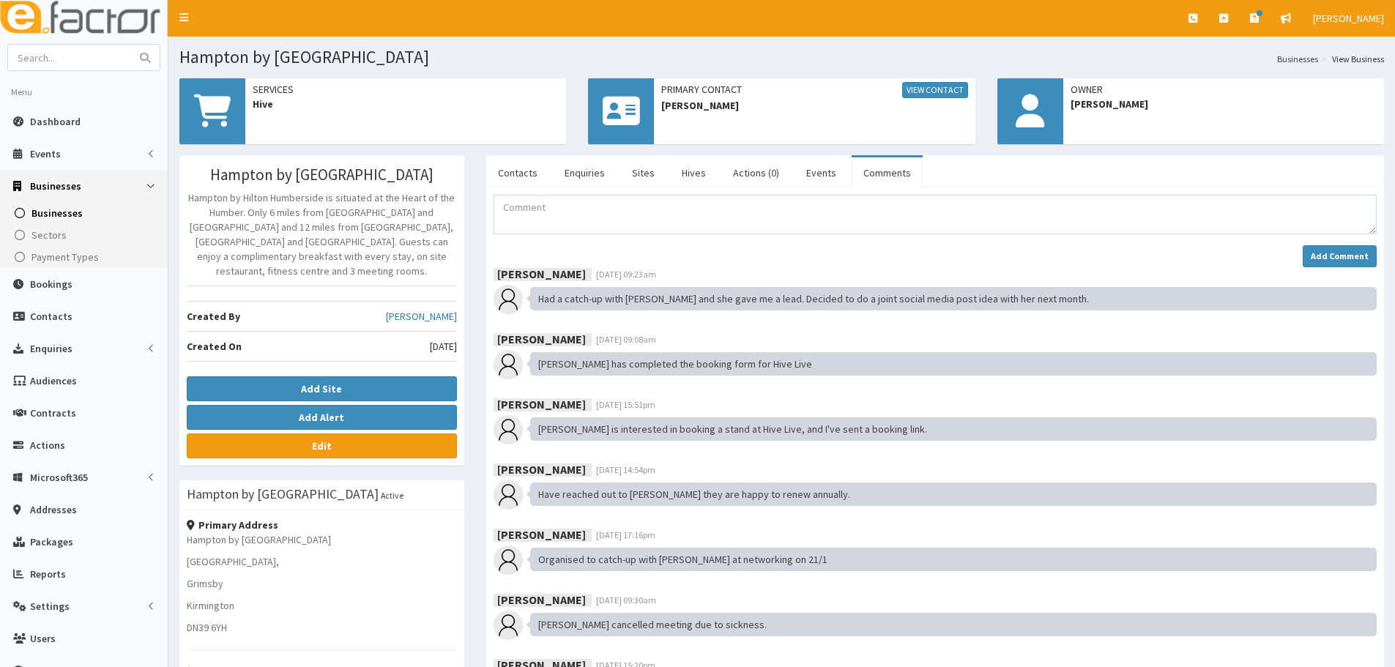
click at [508, 192] on div "Name Contact Type Phone Mobile Email Job Title Email Telephone Mobile Newslette…" at bounding box center [935, 523] width 898 height 670
click at [508, 190] on div "Name Contact Type Phone Mobile Email Job Title Email Telephone Mobile Newslette…" at bounding box center [935, 523] width 898 height 670
click at [513, 182] on link "Contacts" at bounding box center [517, 172] width 63 height 31
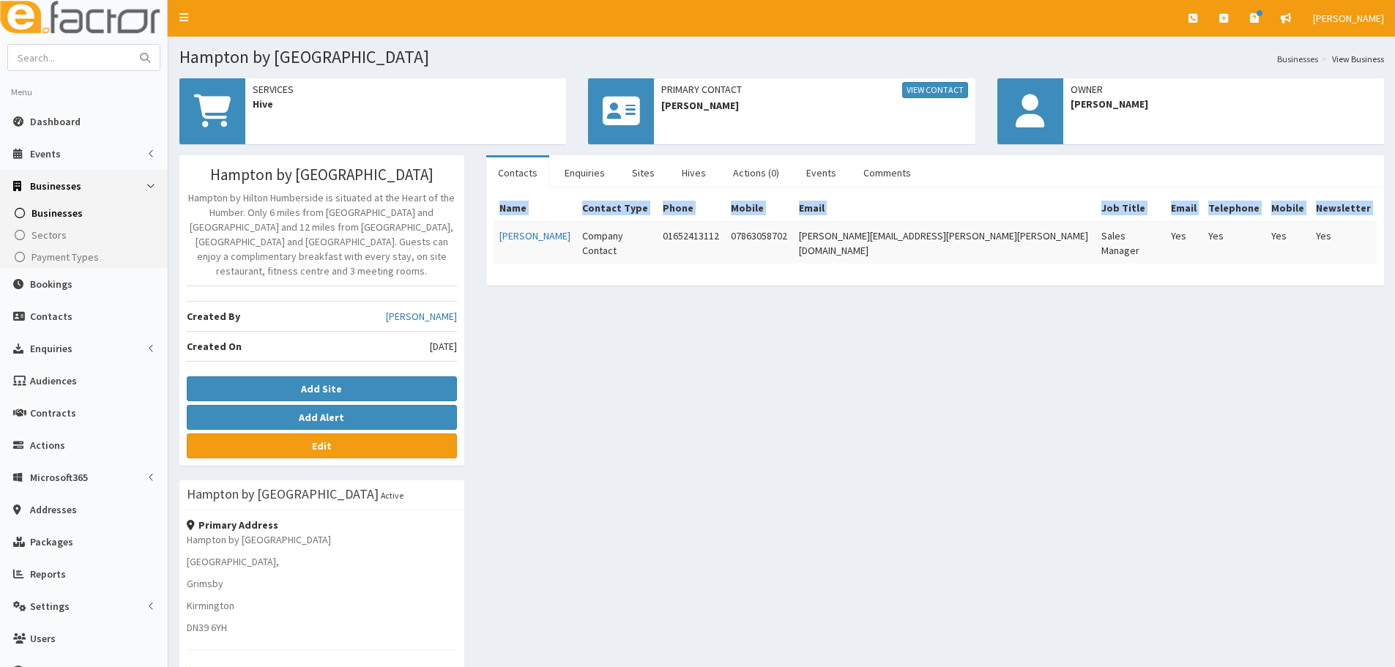
drag, startPoint x: 494, startPoint y: 240, endPoint x: 1012, endPoint y: 300, distance: 520.6
click at [1012, 300] on div "Hampton by Hilton Humberside Airport Hampton by Hilton Humberside is situated a…" at bounding box center [781, 520] width 1227 height 731
click at [946, 283] on div "Contacts Enquiries Sites Hives Actions (0) Events Comments Name Contact Type Ph…" at bounding box center [935, 227] width 920 height 145
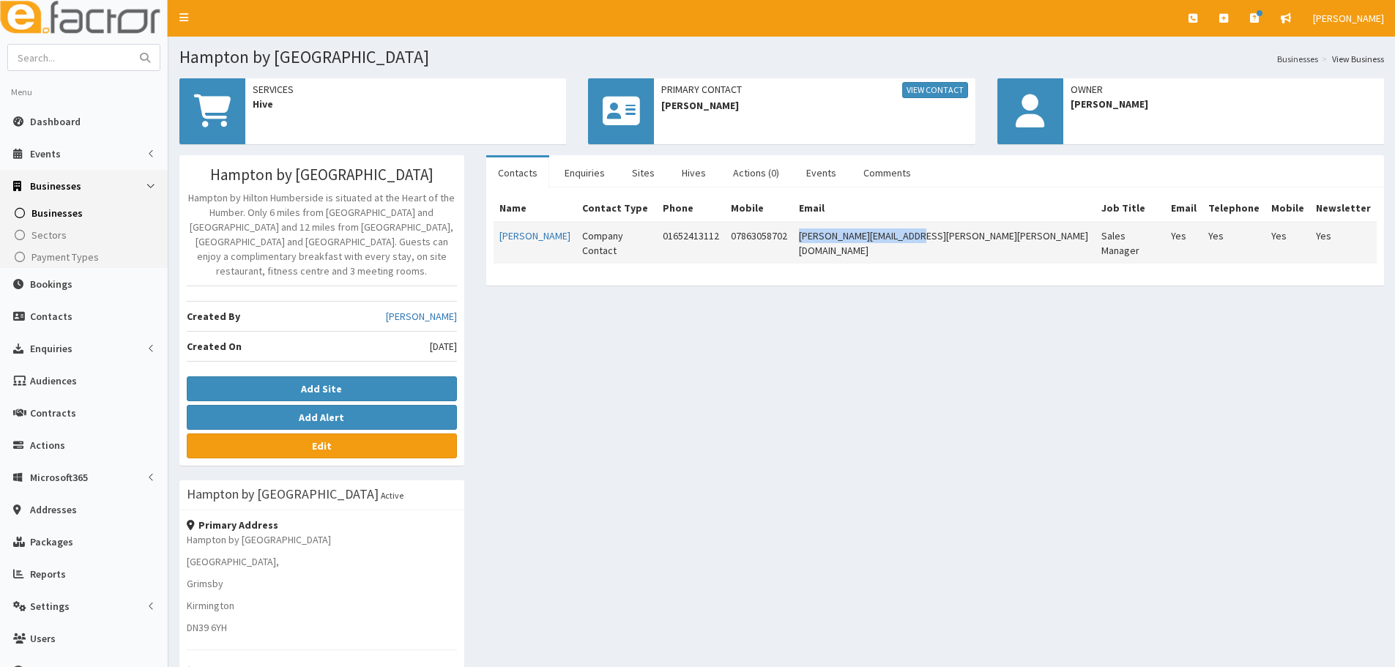
drag, startPoint x: 869, startPoint y: 238, endPoint x: 998, endPoint y: 238, distance: 128.2
click at [998, 238] on tr "Samantha Cook Company Contact 01652413112 07863058702 Samantha.cook@hilton.com …" at bounding box center [935, 243] width 883 height 42
click at [907, 309] on div "Hampton by Hilton Humberside Airport Hampton by Hilton Humberside is situated a…" at bounding box center [781, 520] width 1227 height 731
click at [571, 176] on link "Enquiries" at bounding box center [585, 172] width 64 height 31
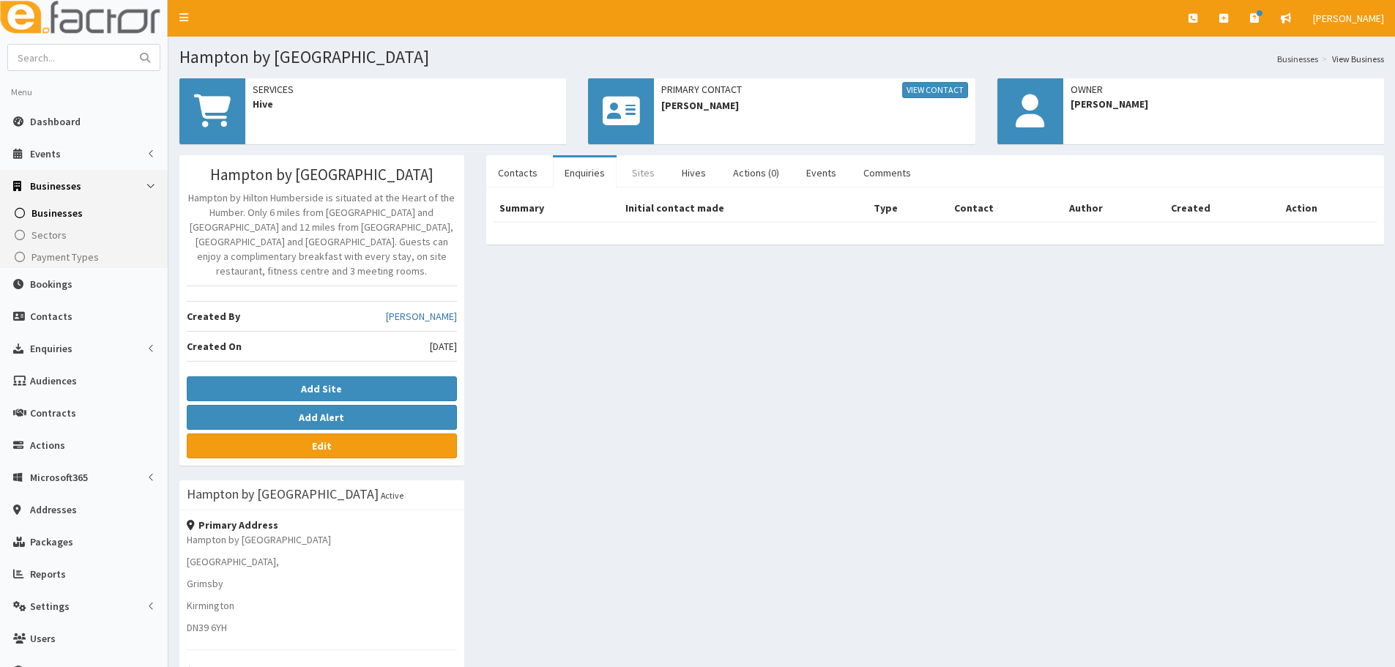
click at [628, 168] on link "Sites" at bounding box center [643, 172] width 46 height 31
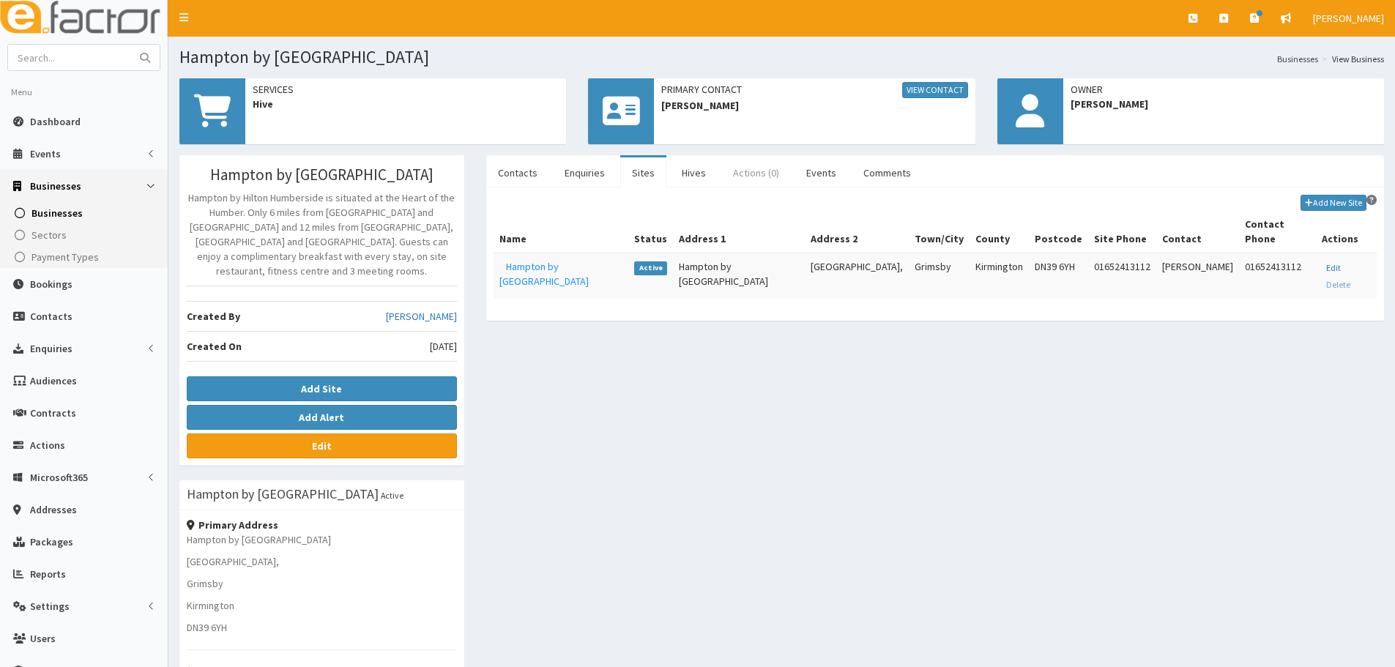
click at [733, 170] on link "Actions (0)" at bounding box center [757, 172] width 70 height 31
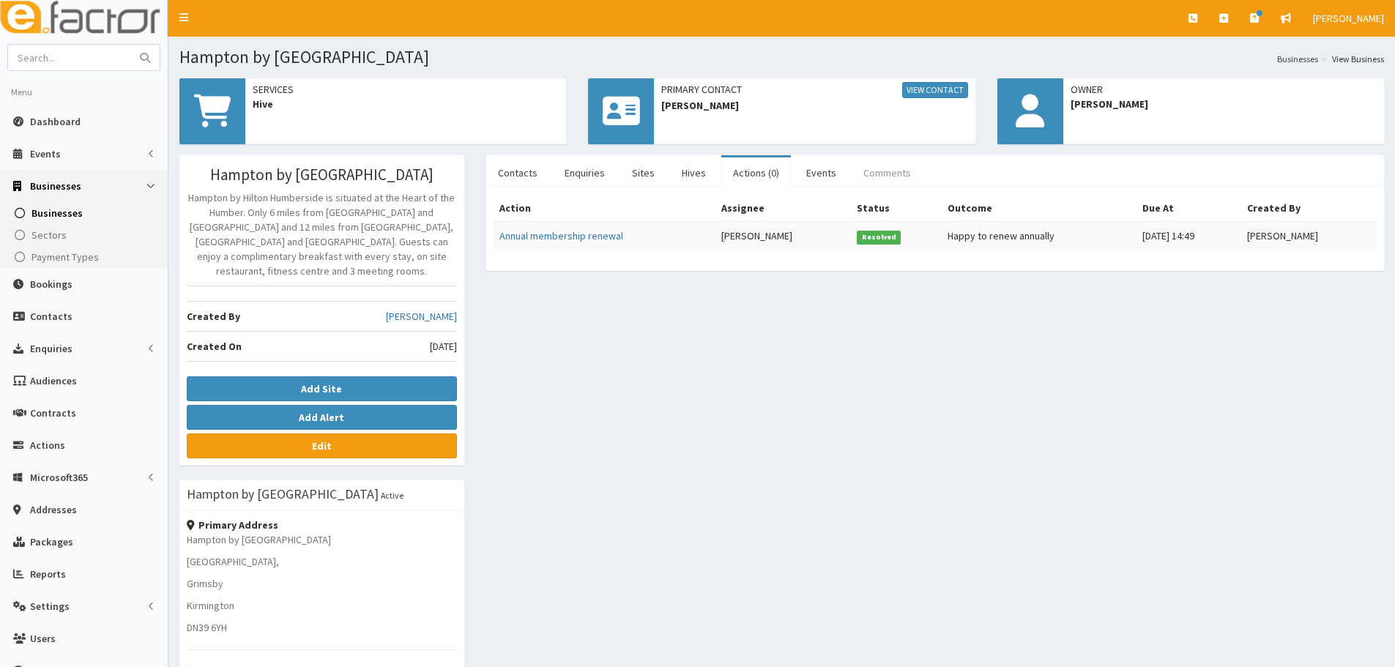
click at [882, 170] on link "Comments" at bounding box center [887, 172] width 71 height 31
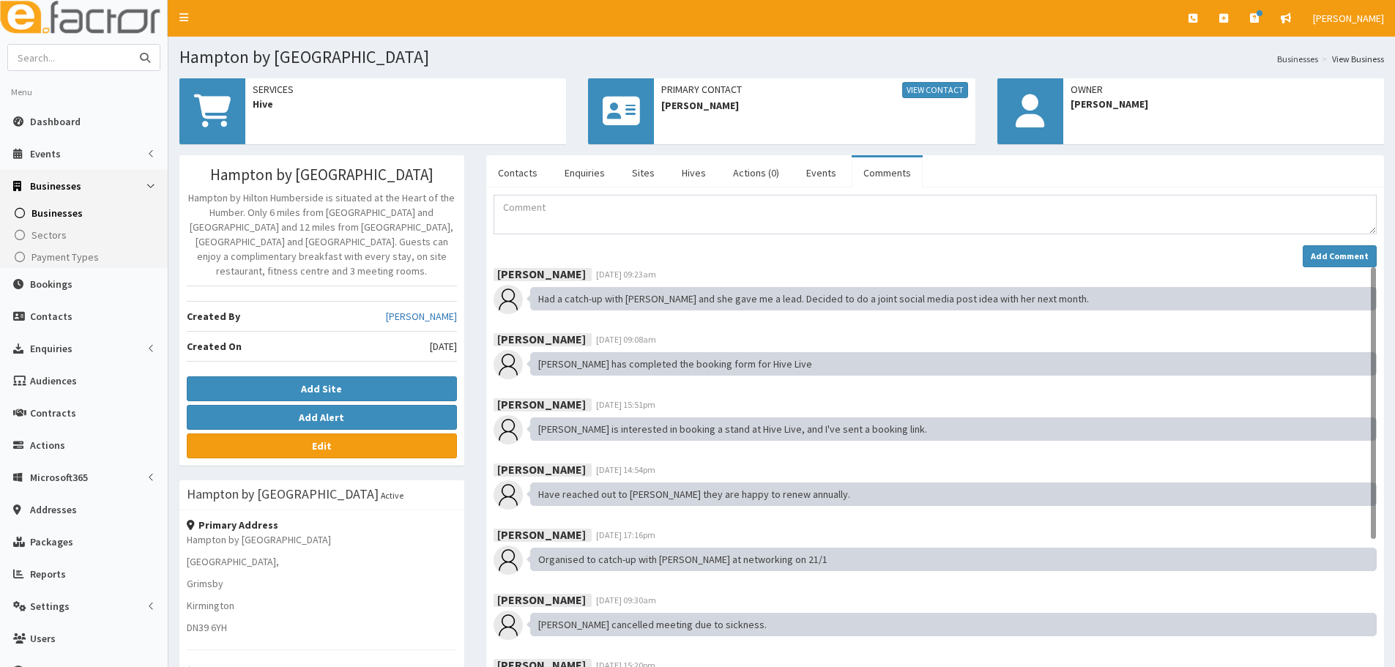
click at [92, 67] on input "text" at bounding box center [69, 58] width 123 height 26
type input "[PERSON_NAME]"
click at [130, 45] on button "submit" at bounding box center [144, 58] width 29 height 26
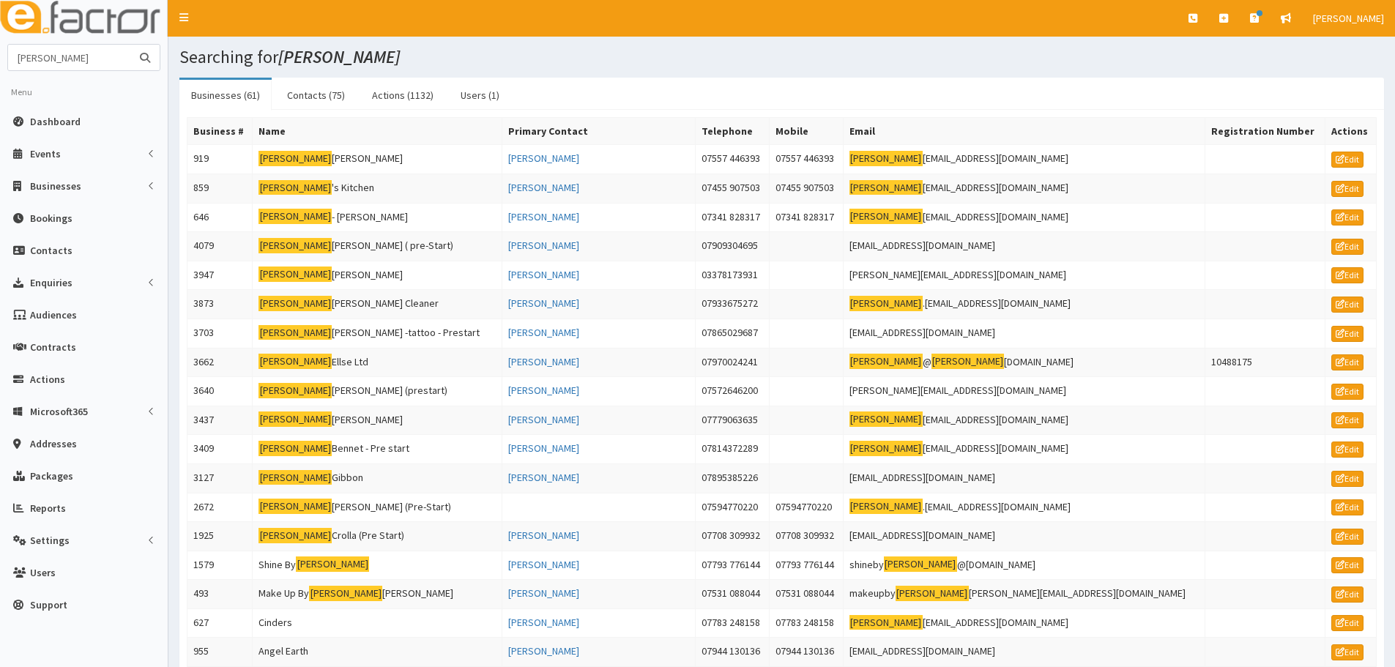
click at [60, 59] on input "[PERSON_NAME]" at bounding box center [69, 58] width 123 height 26
type input "[PERSON_NAME]"
click at [130, 45] on button "submit" at bounding box center [144, 58] width 29 height 26
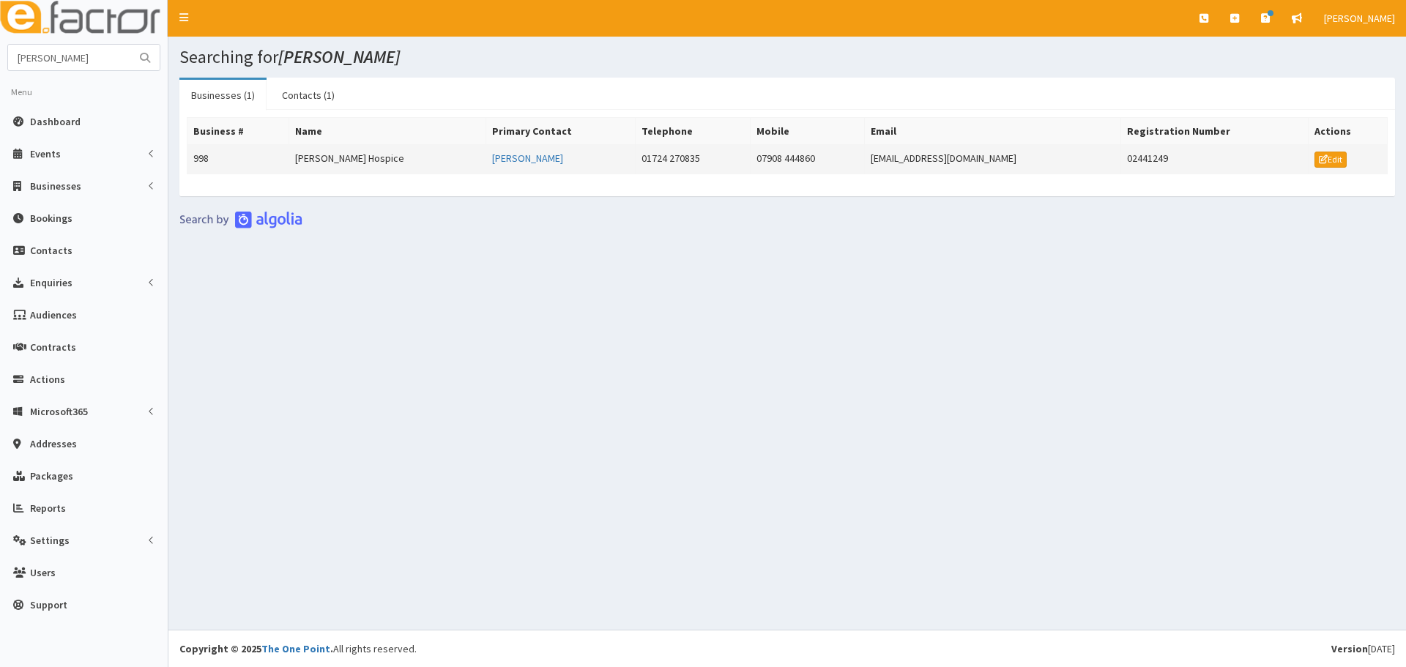
click at [415, 152] on td "[PERSON_NAME] Hospice" at bounding box center [387, 159] width 197 height 29
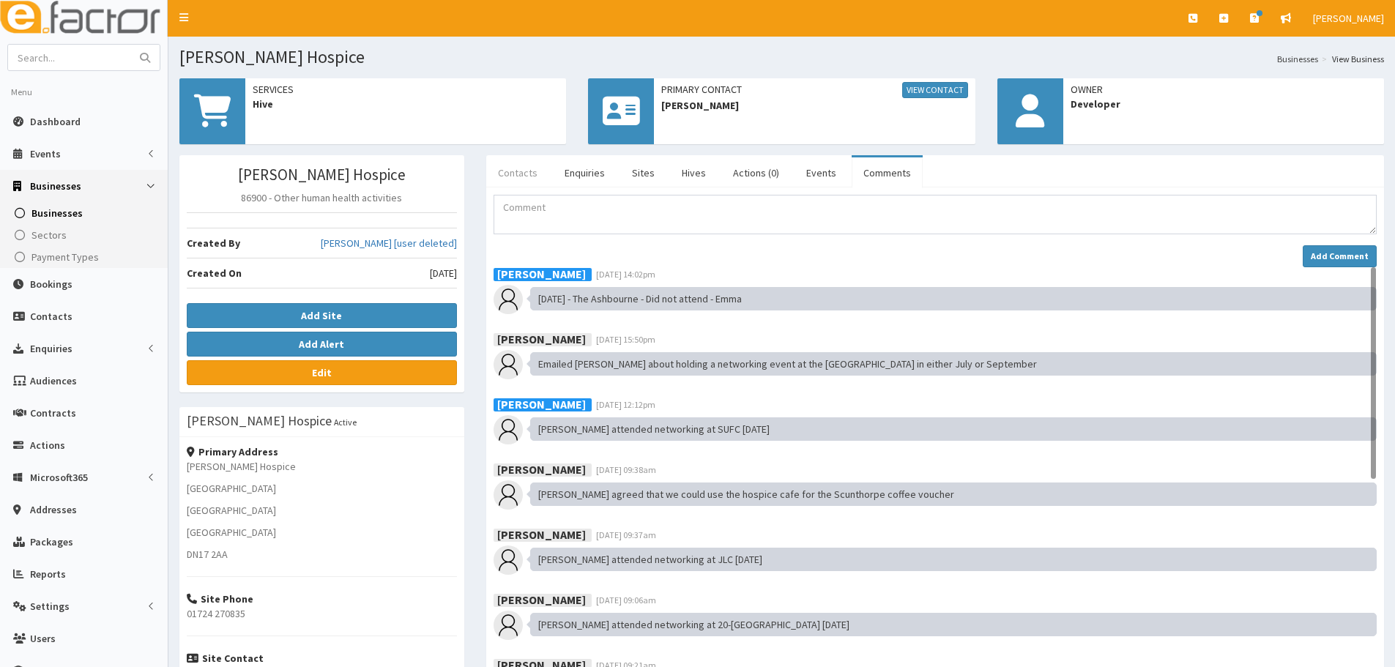
click at [519, 184] on link "Contacts" at bounding box center [517, 172] width 63 height 31
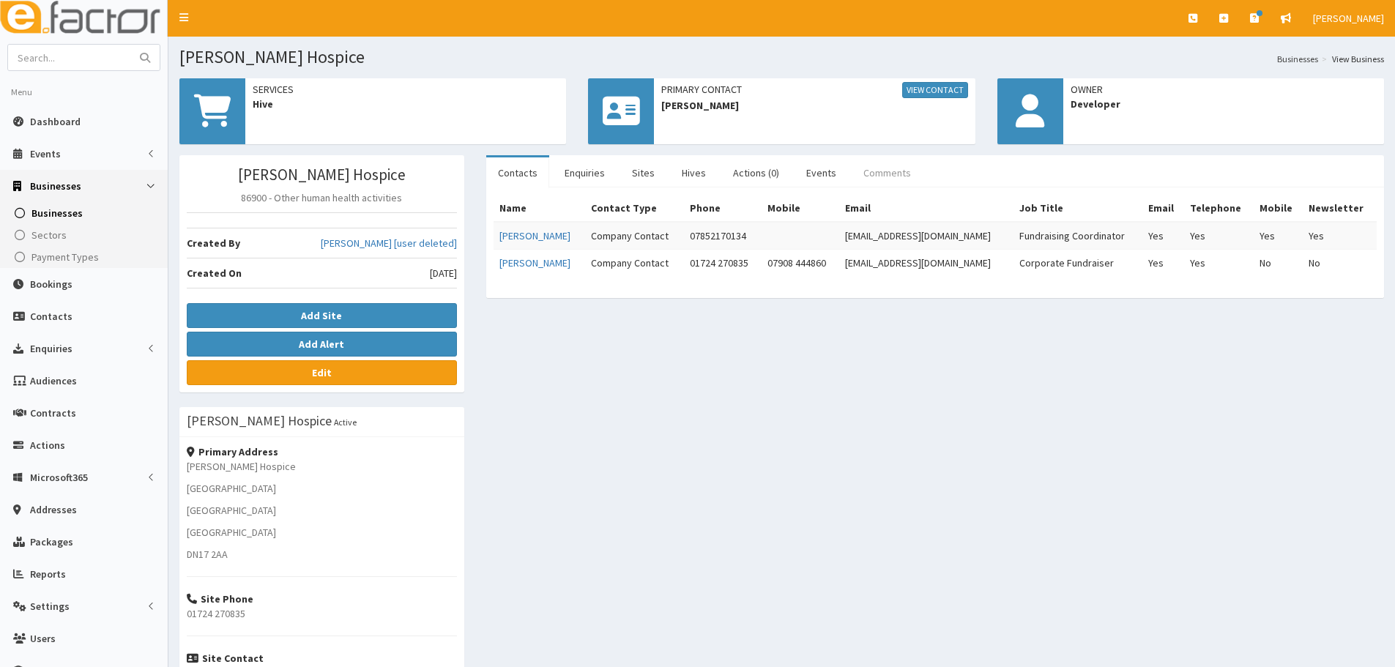
click at [880, 182] on link "Comments" at bounding box center [887, 172] width 71 height 31
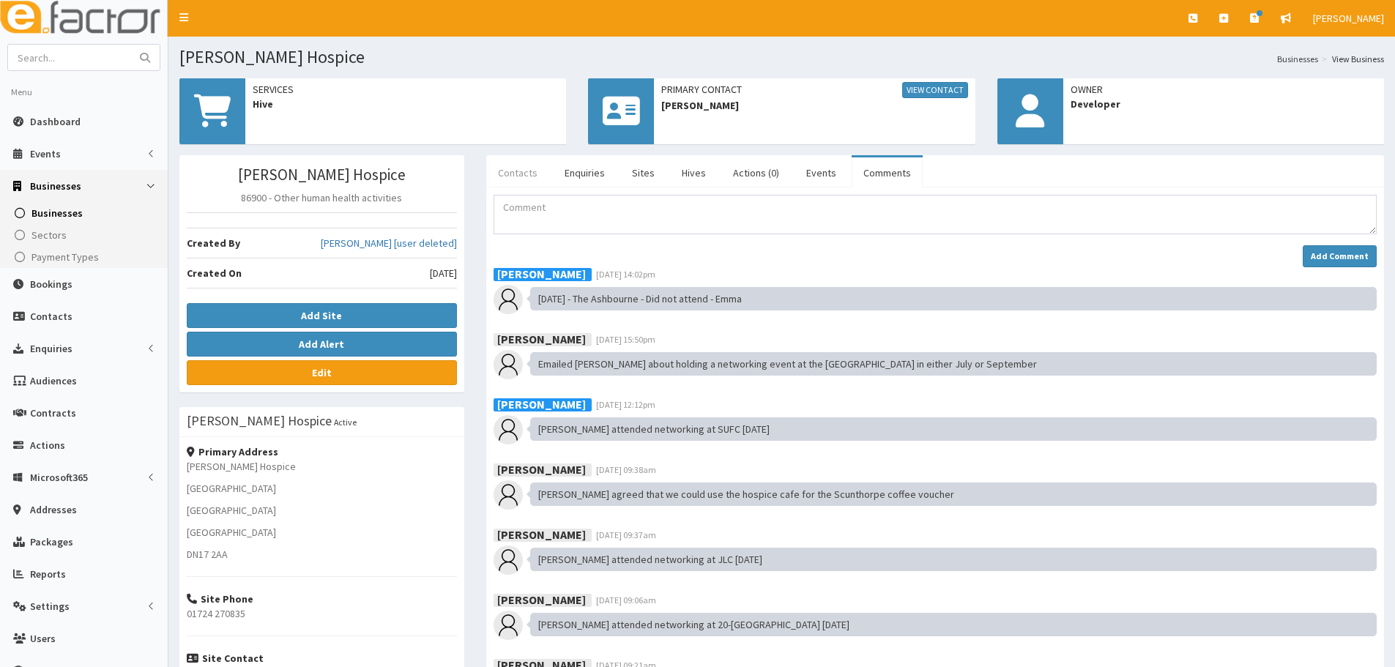
click at [498, 173] on link "Contacts" at bounding box center [517, 172] width 63 height 31
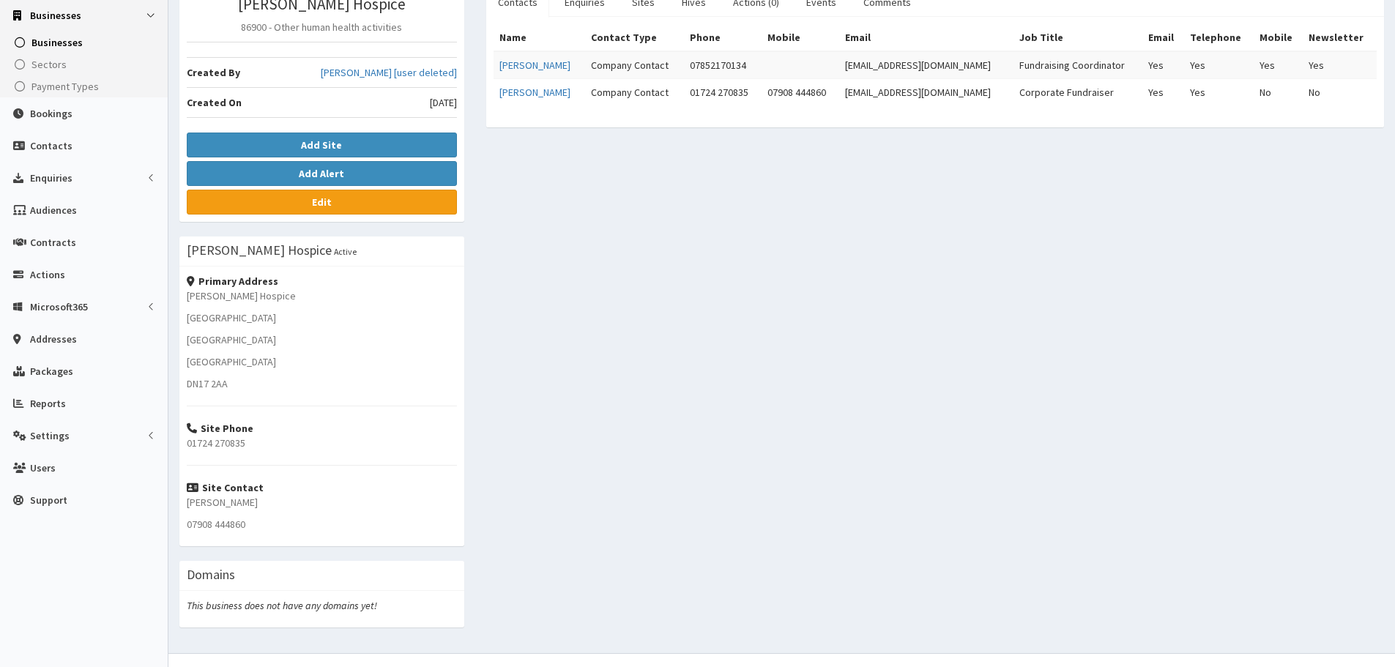
scroll to position [194, 0]
